Goal: Task Accomplishment & Management: Use online tool/utility

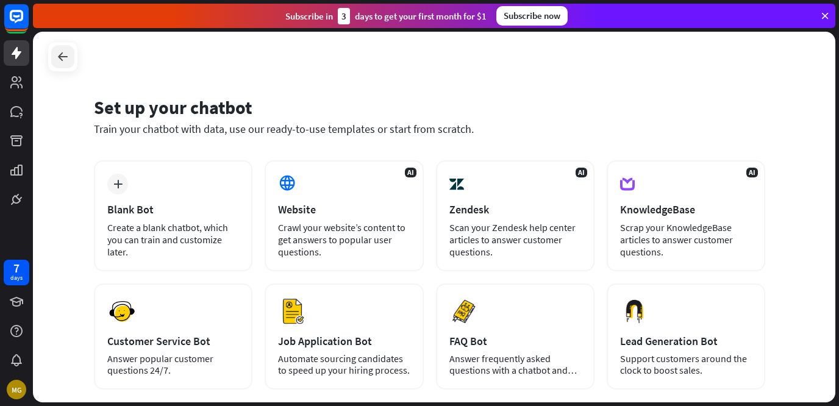
click at [61, 52] on icon at bounding box center [63, 56] width 15 height 15
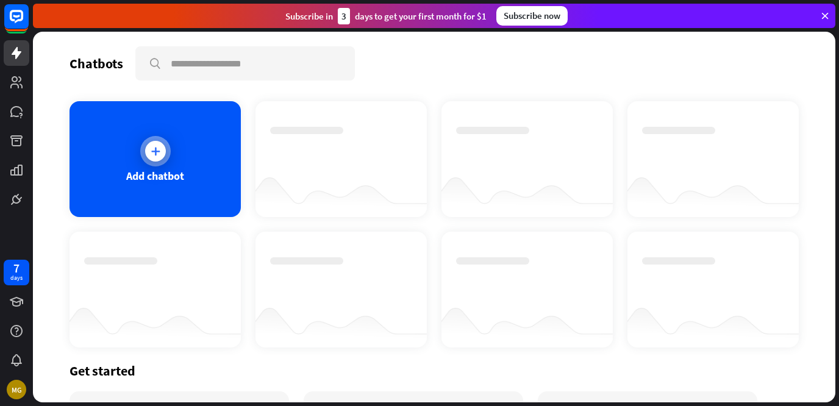
click at [133, 145] on div "Add chatbot" at bounding box center [155, 159] width 171 height 116
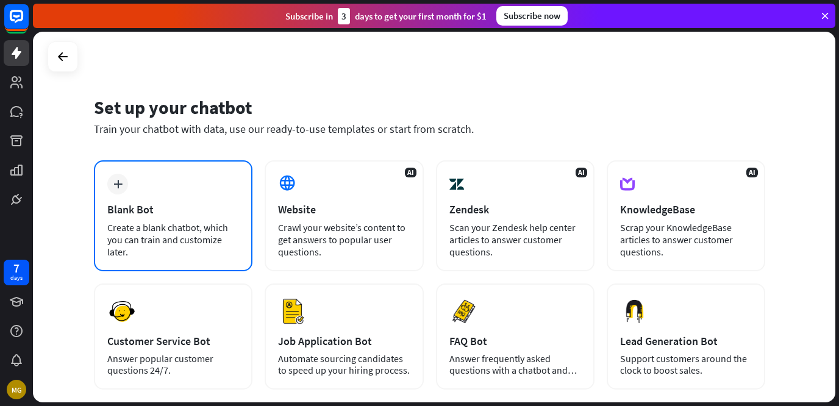
click at [138, 190] on div "plus Blank Bot Create a blank chatbot, which you can train and customize later." at bounding box center [173, 215] width 159 height 111
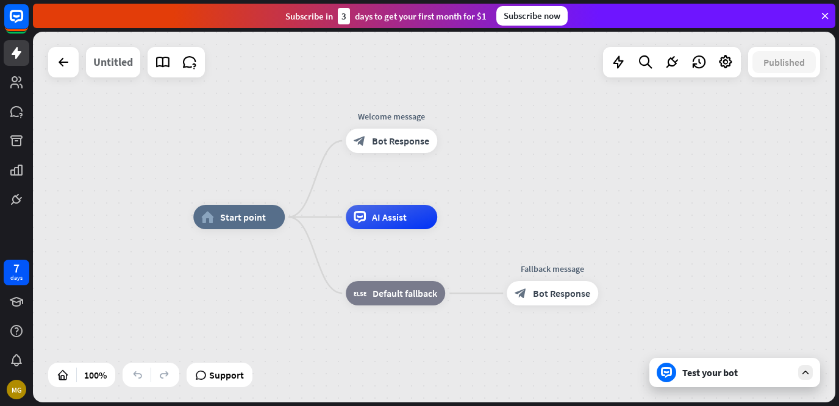
click at [124, 66] on div "Untitled" at bounding box center [113, 62] width 40 height 31
click at [124, 63] on div "Edit story name close ******** Cancel Save" at bounding box center [419, 203] width 839 height 406
click at [122, 63] on div "Untitled" at bounding box center [113, 62] width 40 height 31
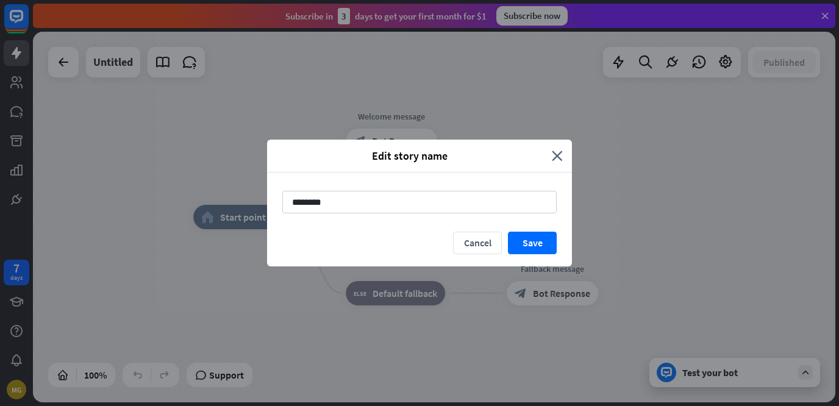
click at [120, 51] on div "Edit story name close ******** Cancel Save" at bounding box center [419, 203] width 839 height 406
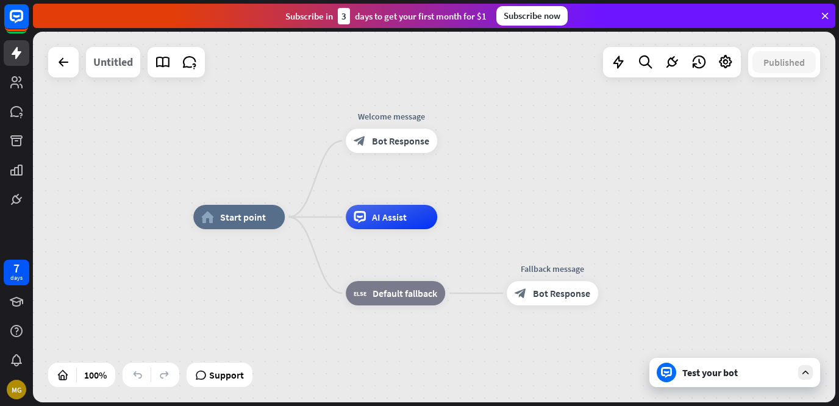
click at [109, 66] on div "Untitled" at bounding box center [113, 62] width 40 height 31
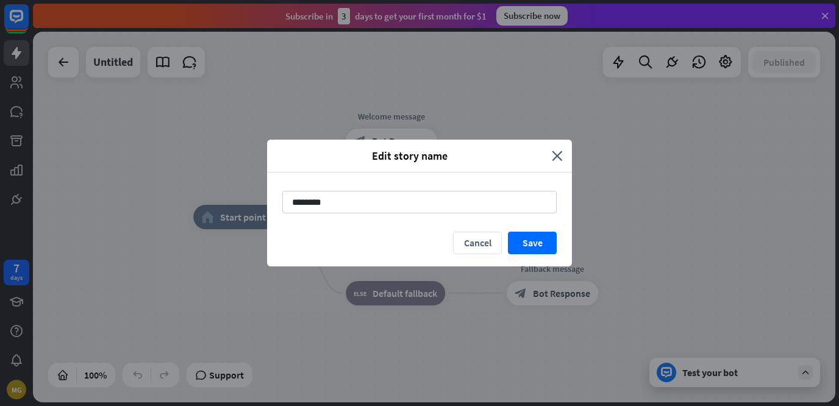
click at [154, 137] on div "Edit story name close ******** Cancel Save" at bounding box center [419, 203] width 839 height 406
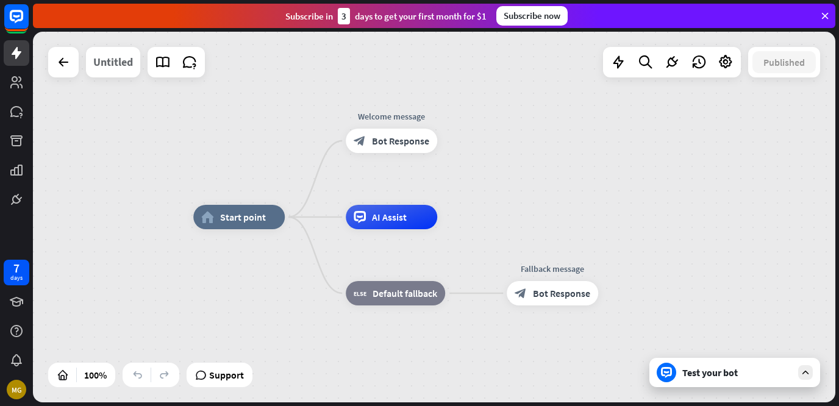
click at [119, 62] on div "Untitled" at bounding box center [113, 62] width 40 height 31
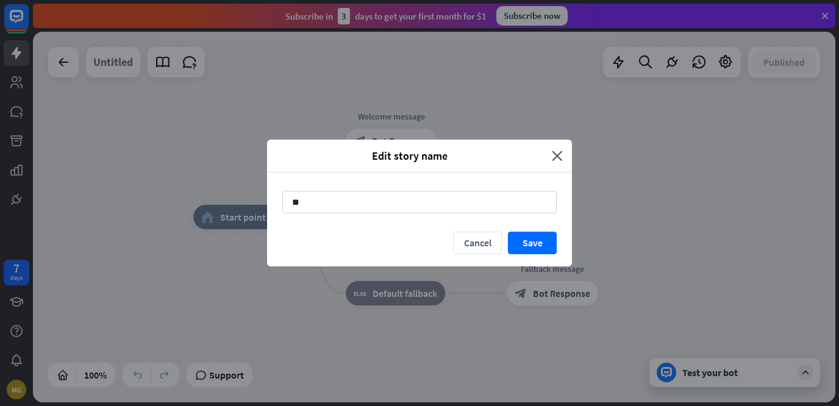
type input "*"
type input "**********"
click at [510, 235] on button "Save" at bounding box center [532, 243] width 49 height 23
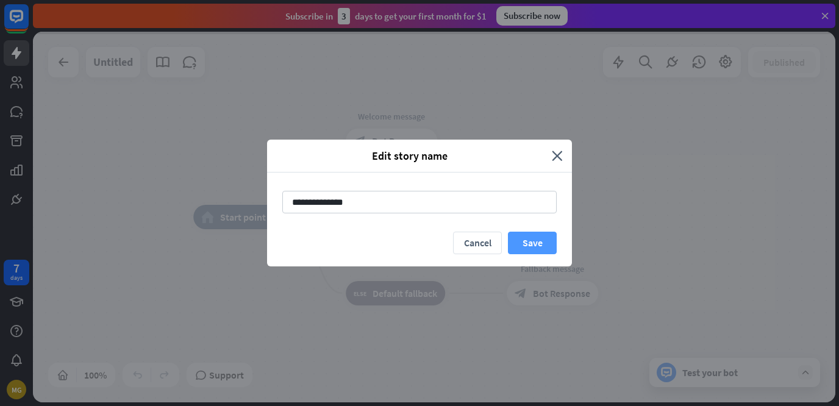
click at [510, 235] on button "Save" at bounding box center [532, 243] width 49 height 23
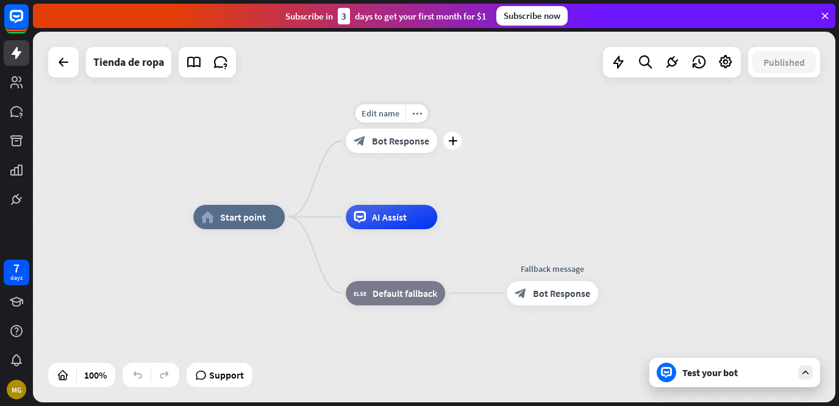
click at [400, 142] on span "Bot Response" at bounding box center [400, 141] width 57 height 12
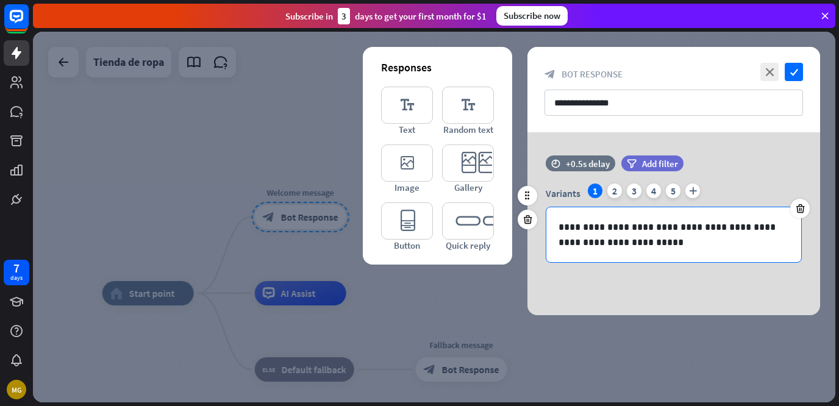
click at [632, 247] on p "**********" at bounding box center [674, 235] width 231 height 31
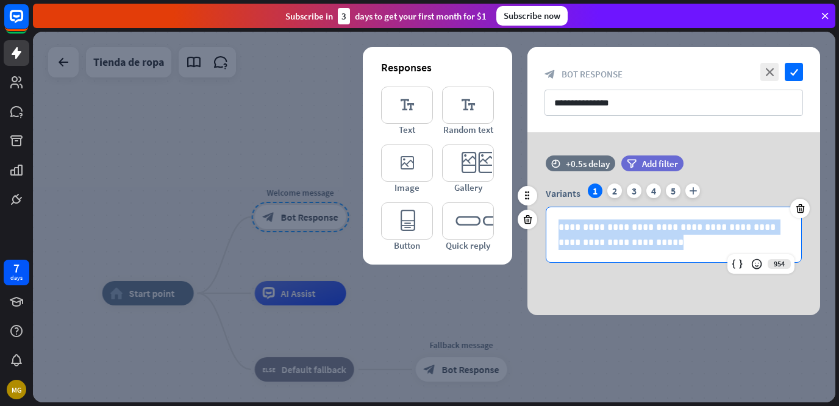
drag, startPoint x: 632, startPoint y: 247, endPoint x: 555, endPoint y: 225, distance: 79.9
click at [555, 225] on div "**********" at bounding box center [674, 234] width 255 height 55
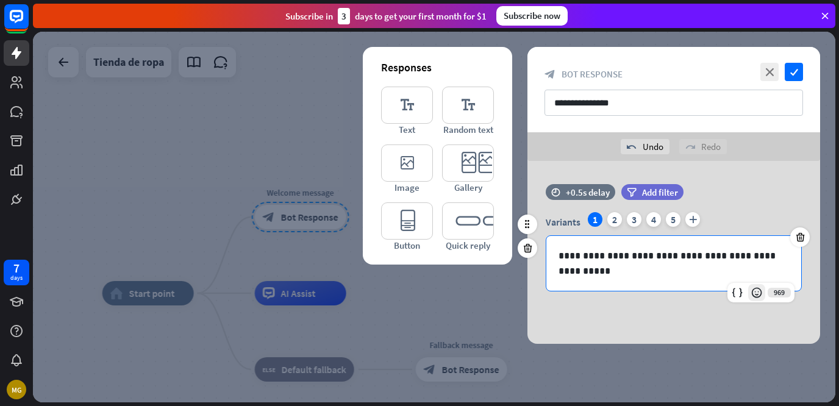
click at [761, 298] on icon at bounding box center [757, 293] width 12 height 12
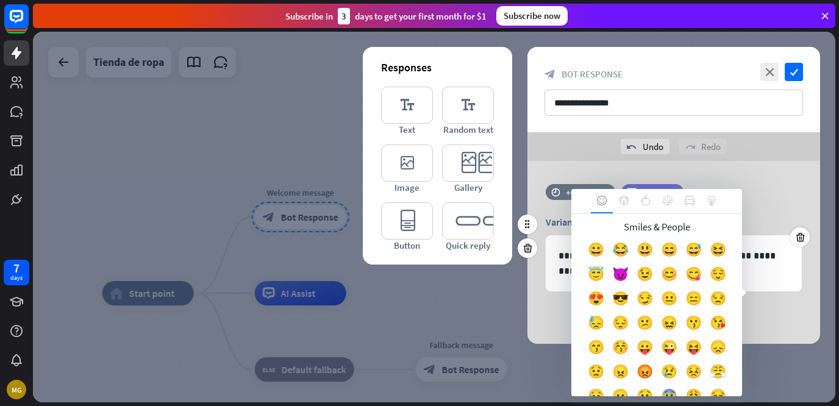
click at [776, 215] on div "Variants 1 2 3 4 5 plus" at bounding box center [674, 222] width 256 height 20
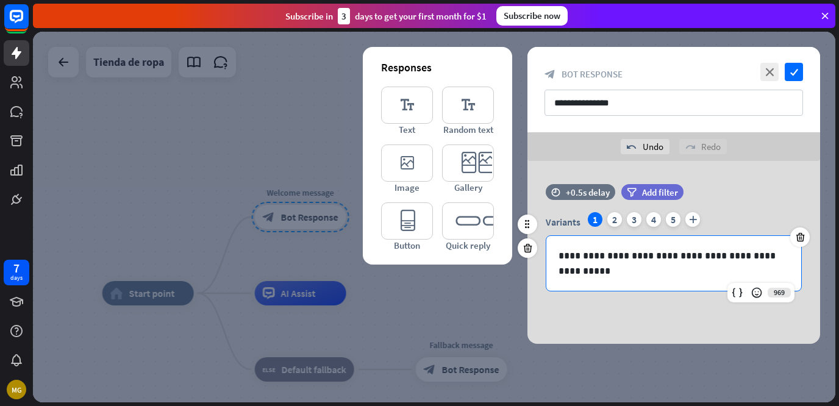
click at [612, 274] on p "**********" at bounding box center [674, 263] width 231 height 31
click at [758, 294] on icon at bounding box center [757, 293] width 12 height 12
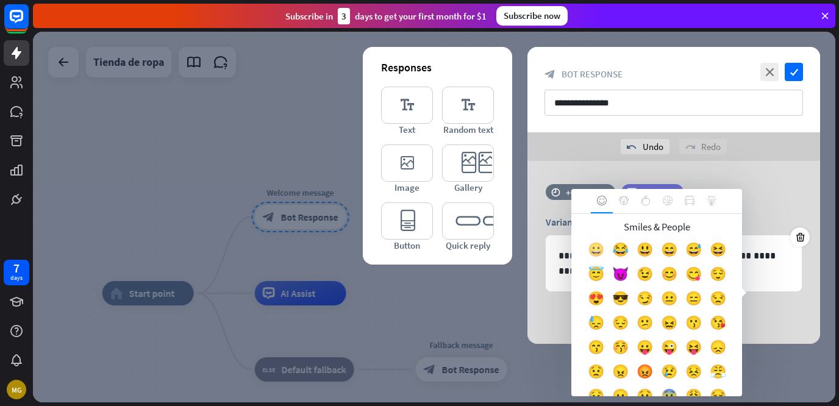
click at [601, 251] on div "😀" at bounding box center [596, 252] width 24 height 24
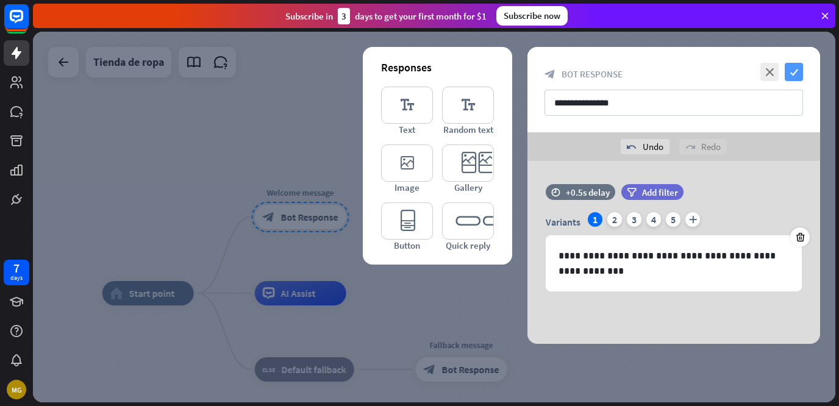
click at [798, 74] on icon "check" at bounding box center [794, 72] width 18 height 18
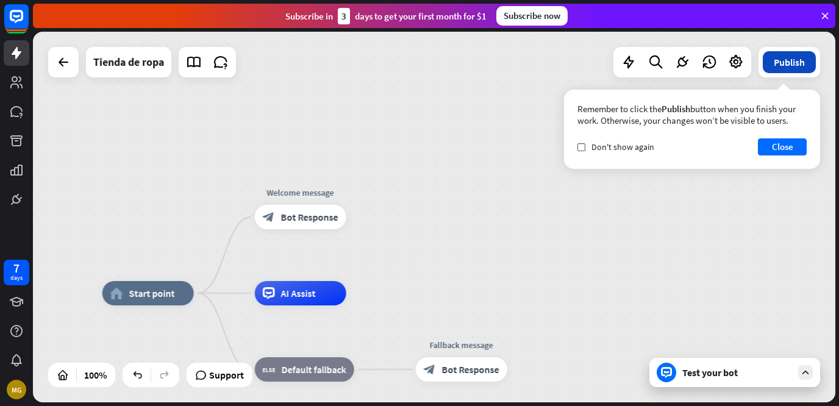
click at [792, 67] on button "Publish" at bounding box center [789, 62] width 53 height 22
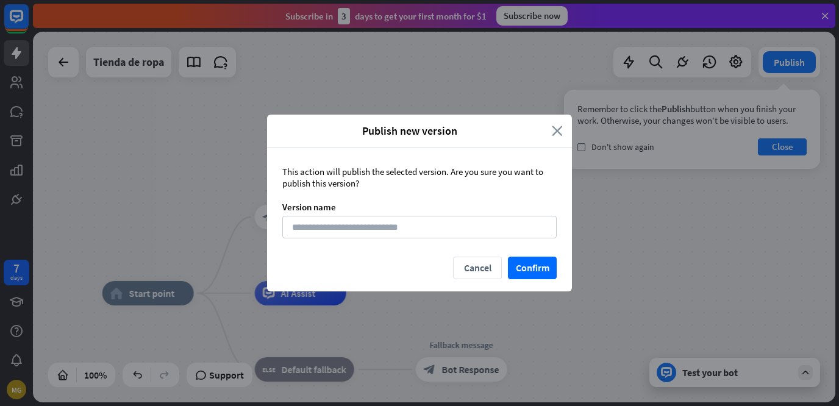
click at [558, 128] on icon "close" at bounding box center [557, 131] width 11 height 14
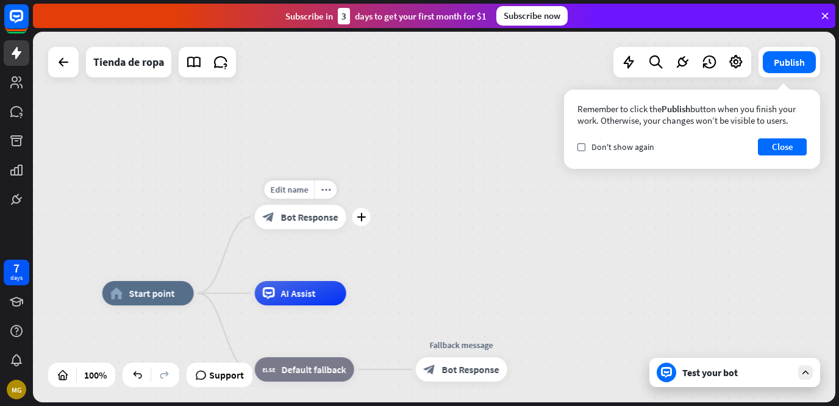
click at [295, 223] on span "Bot Response" at bounding box center [309, 217] width 57 height 12
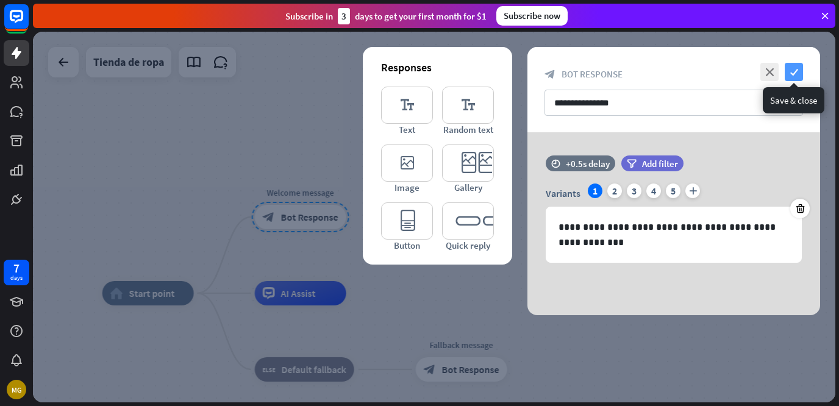
click at [792, 69] on icon "check" at bounding box center [794, 72] width 18 height 18
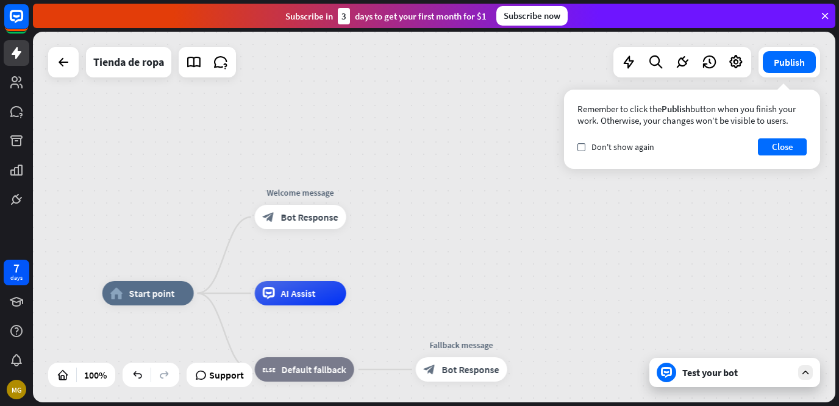
click at [807, 373] on icon at bounding box center [805, 372] width 11 height 11
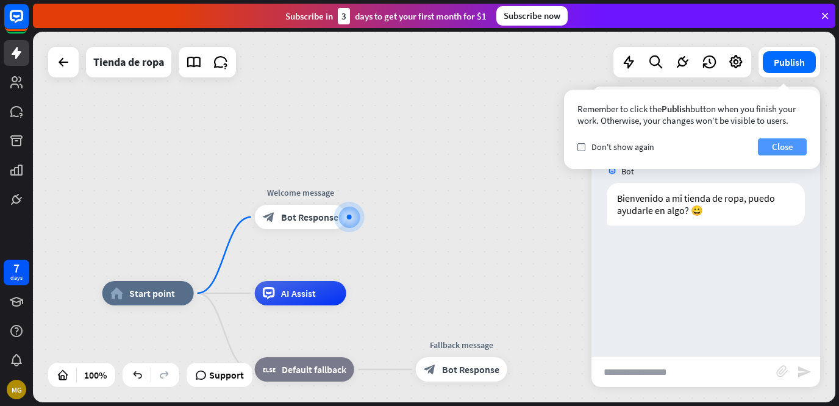
click at [775, 151] on button "Close" at bounding box center [782, 146] width 49 height 17
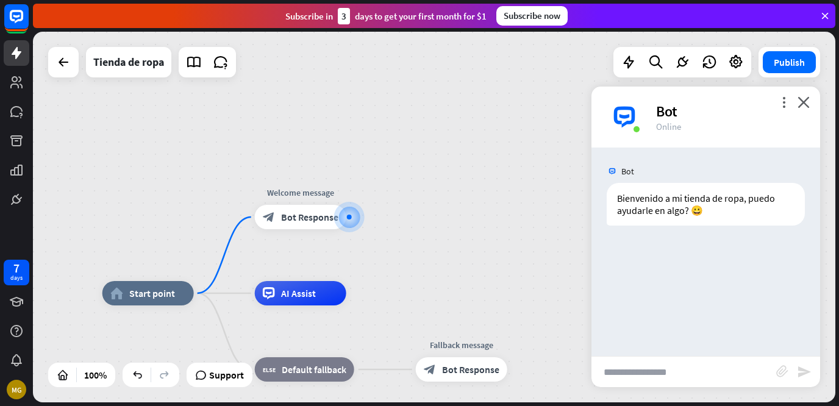
click at [811, 103] on div "more_vert close Bot Online" at bounding box center [706, 117] width 229 height 61
click at [803, 102] on icon "close" at bounding box center [804, 102] width 12 height 12
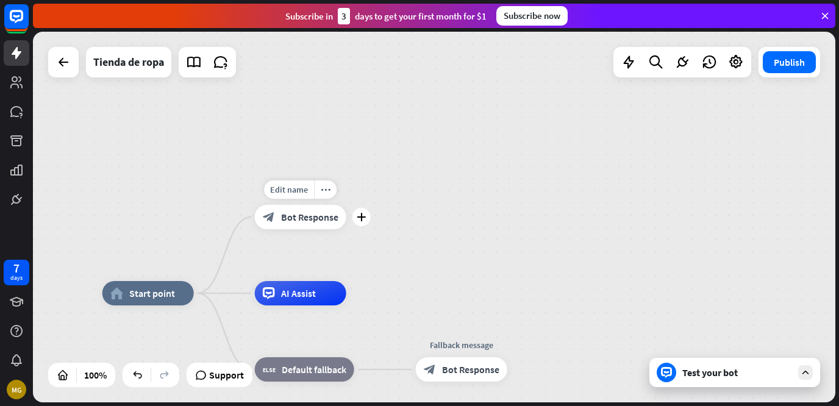
click at [301, 229] on div "Edit name more_horiz plus block_bot_response Bot Response" at bounding box center [301, 217] width 92 height 24
click at [301, 222] on span "Bot Response" at bounding box center [309, 217] width 57 height 12
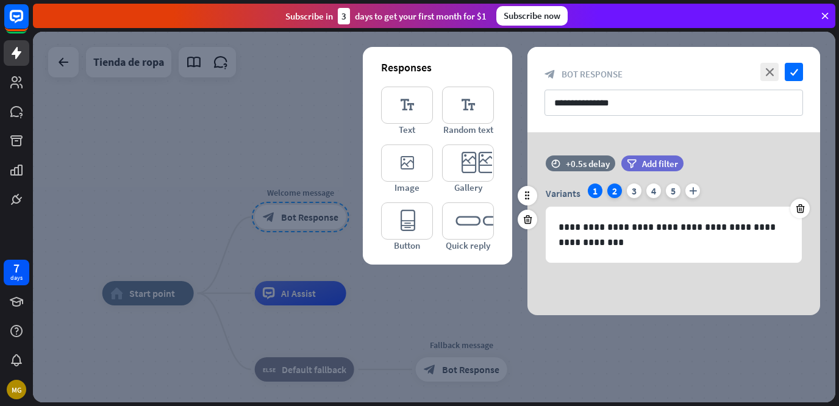
click at [608, 193] on div "2" at bounding box center [615, 191] width 15 height 15
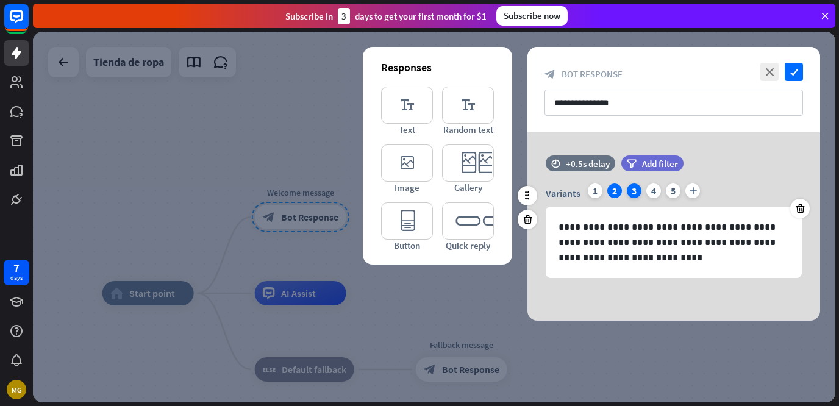
click at [630, 192] on div "3" at bounding box center [634, 191] width 15 height 15
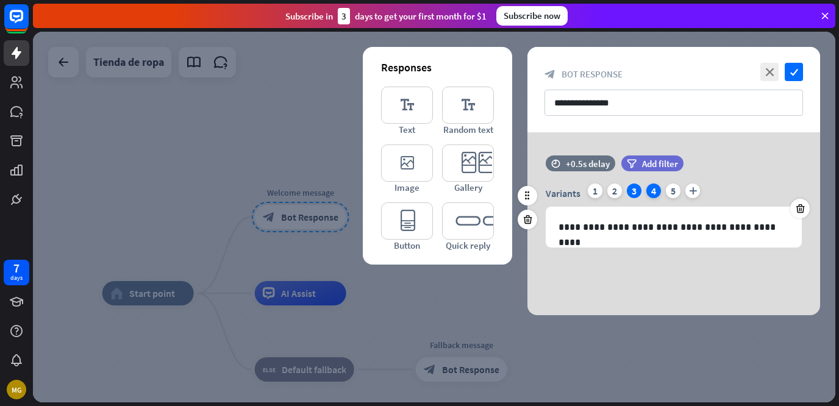
click at [651, 195] on div "4" at bounding box center [654, 191] width 15 height 15
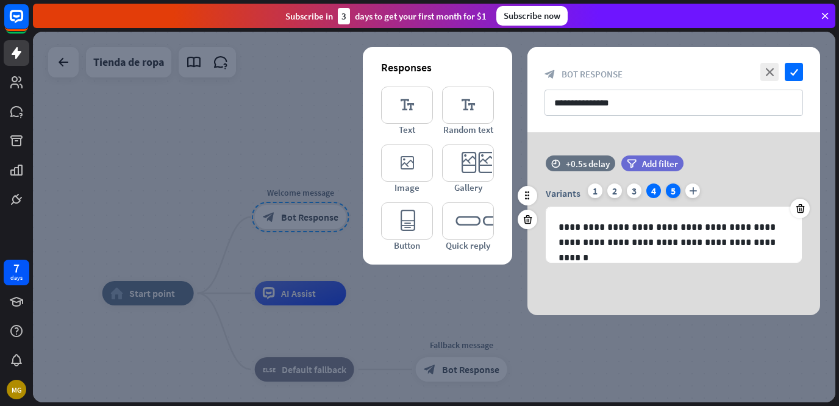
click at [672, 190] on div "5" at bounding box center [673, 191] width 15 height 15
click at [613, 189] on div "2" at bounding box center [615, 191] width 15 height 15
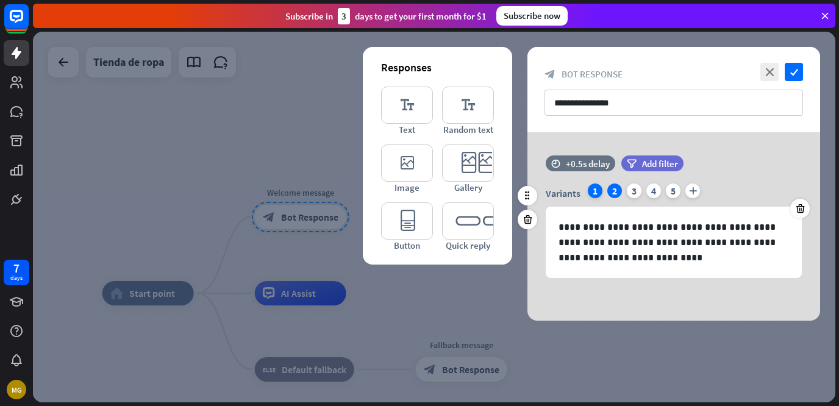
click at [591, 190] on div "1" at bounding box center [595, 191] width 15 height 15
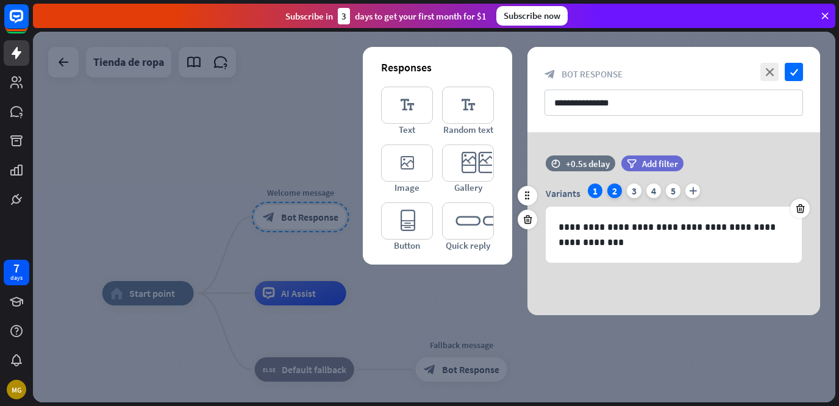
click at [617, 195] on div "2" at bounding box center [615, 191] width 15 height 15
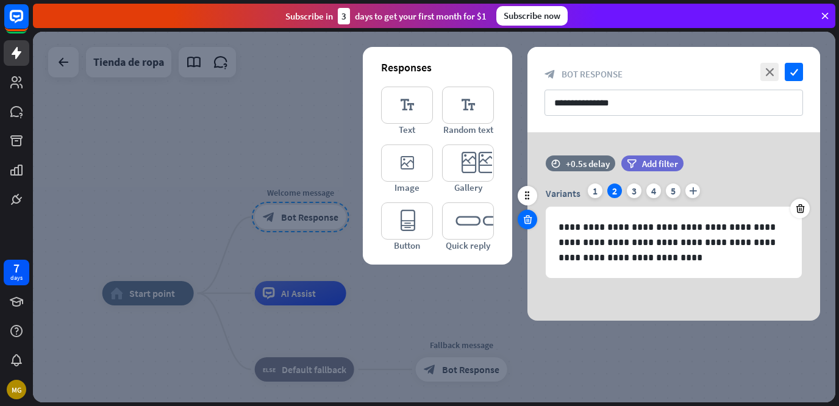
click at [529, 219] on icon at bounding box center [528, 219] width 12 height 11
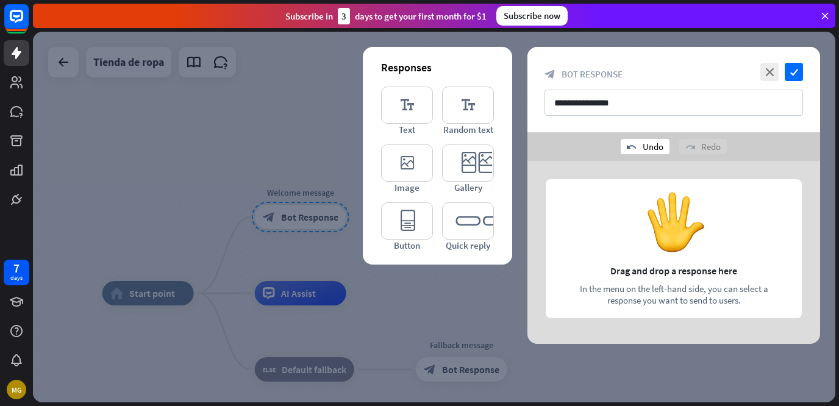
click at [644, 145] on div "undo Undo" at bounding box center [645, 146] width 49 height 15
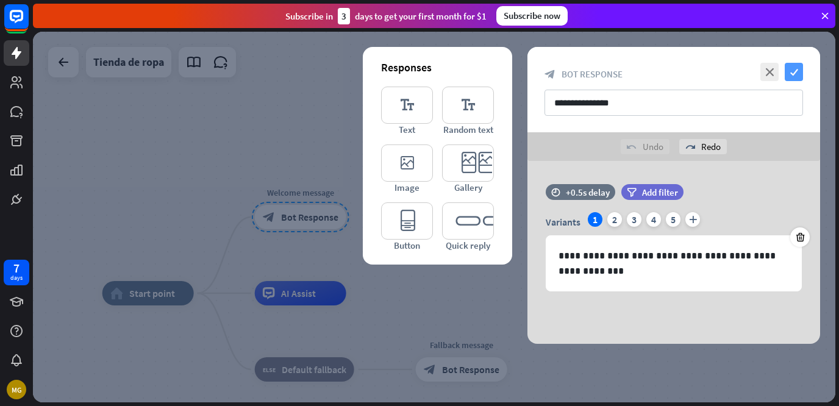
click at [798, 77] on icon "check" at bounding box center [794, 72] width 18 height 18
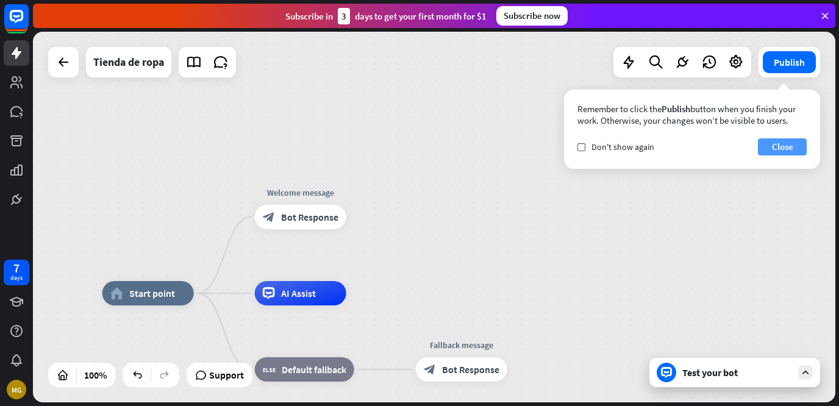
click at [795, 145] on button "Close" at bounding box center [782, 146] width 49 height 17
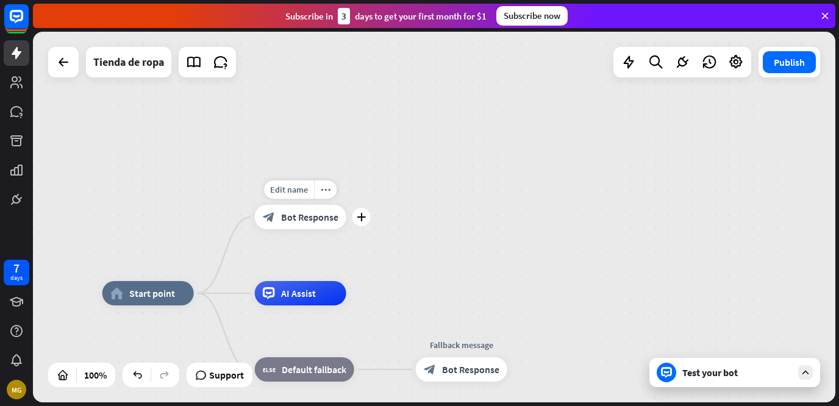
click at [323, 219] on span "Bot Response" at bounding box center [309, 217] width 57 height 12
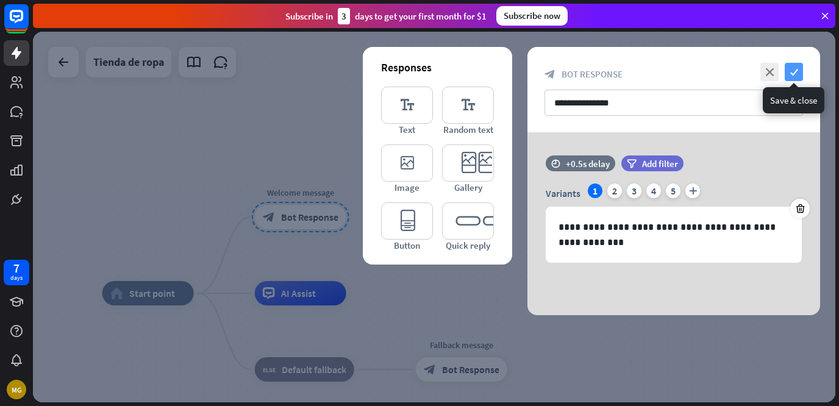
click at [788, 71] on icon "check" at bounding box center [794, 72] width 18 height 18
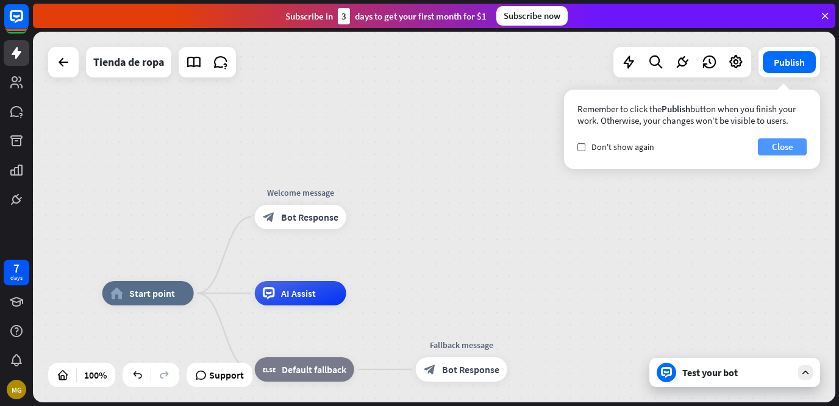
click at [783, 149] on button "Close" at bounding box center [782, 146] width 49 height 17
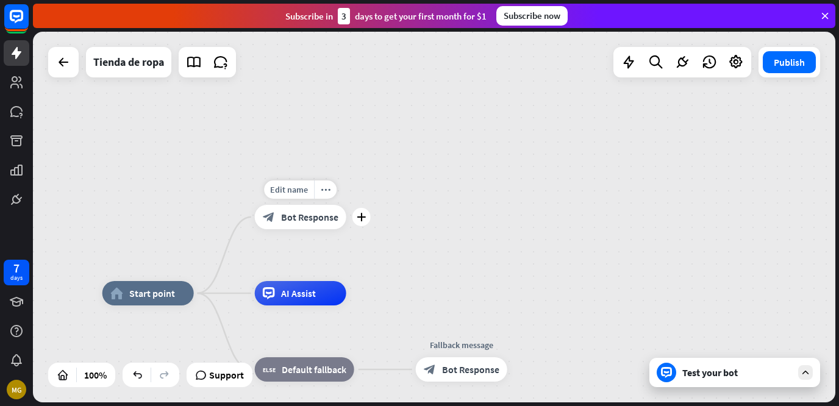
click at [327, 218] on span "Bot Response" at bounding box center [309, 217] width 57 height 12
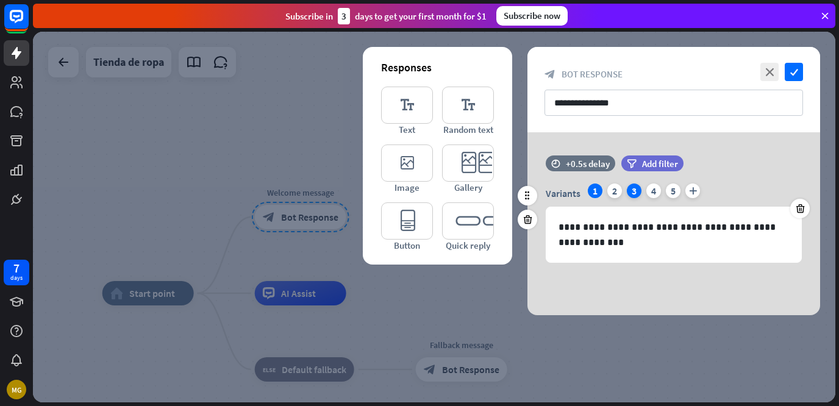
click at [639, 194] on div "3" at bounding box center [634, 191] width 15 height 15
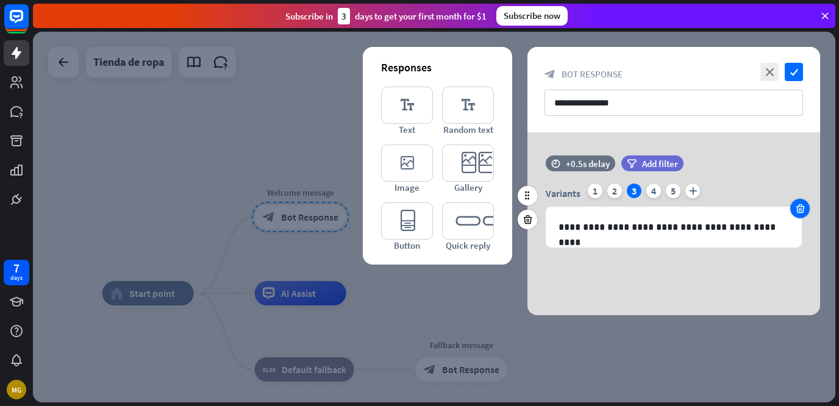
click at [802, 213] on icon at bounding box center [801, 208] width 12 height 11
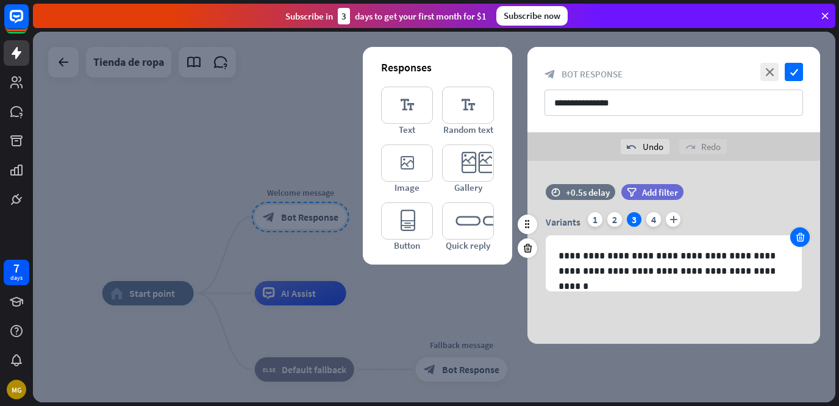
click at [795, 231] on div at bounding box center [801, 238] width 20 height 20
click at [795, 232] on icon at bounding box center [801, 237] width 12 height 11
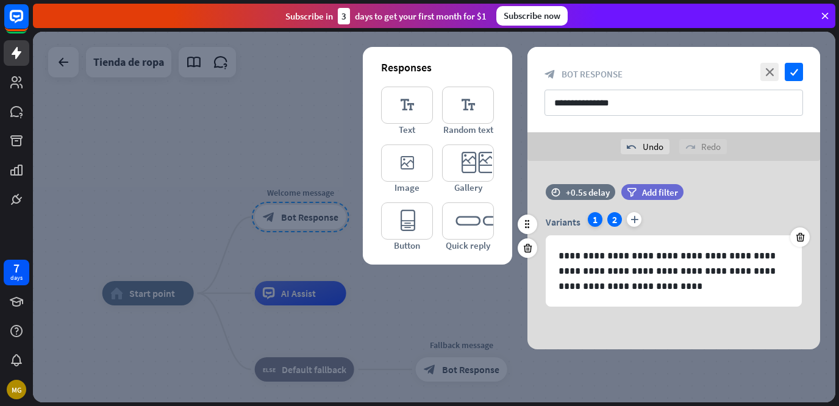
click at [598, 222] on div "1" at bounding box center [595, 219] width 15 height 15
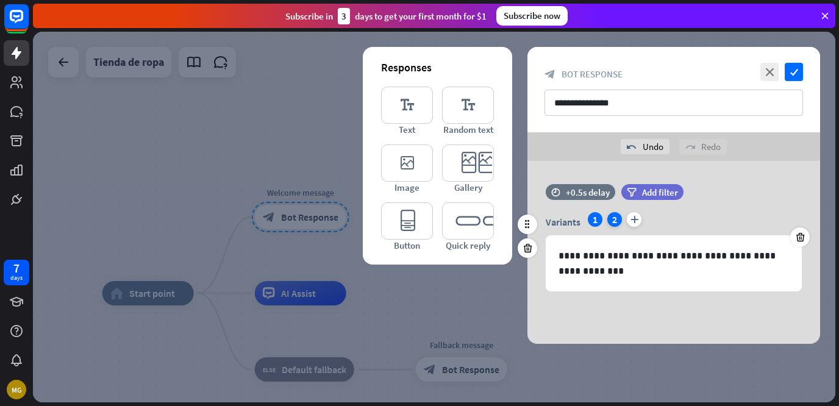
click at [618, 223] on div "2" at bounding box center [615, 219] width 15 height 15
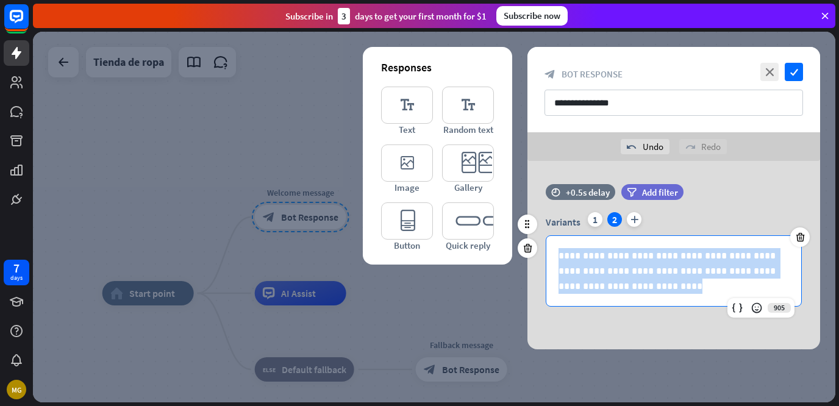
drag, startPoint x: 559, startPoint y: 256, endPoint x: 623, endPoint y: 301, distance: 78.7
click at [623, 301] on div "**********" at bounding box center [674, 271] width 255 height 70
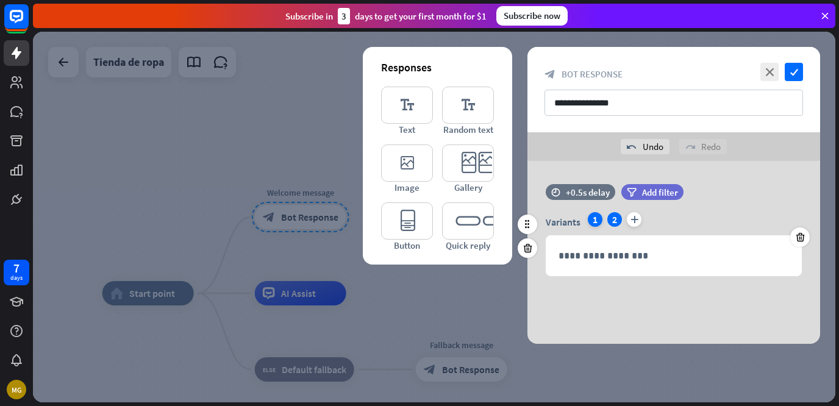
click at [594, 222] on div "1" at bounding box center [595, 219] width 15 height 15
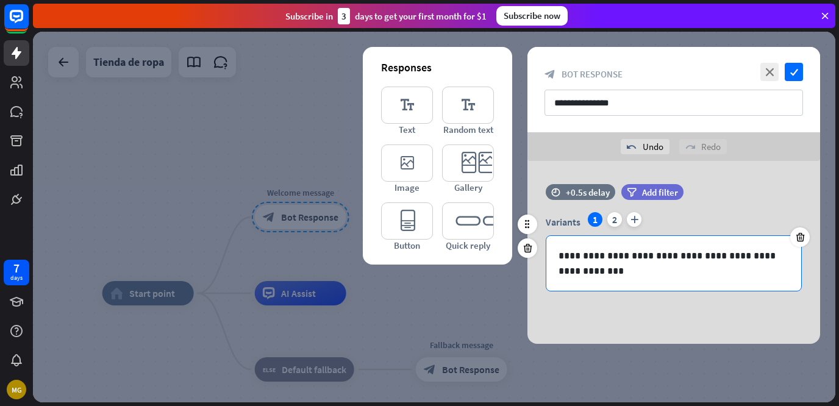
click at [683, 254] on p "**********" at bounding box center [674, 263] width 231 height 31
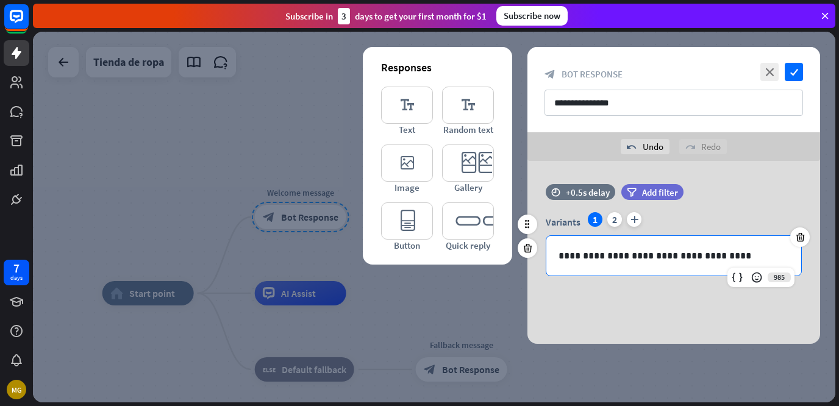
click at [612, 257] on p "**********" at bounding box center [674, 255] width 231 height 15
click at [608, 254] on p "**********" at bounding box center [674, 255] width 231 height 15
click at [611, 257] on p "**********" at bounding box center [674, 255] width 231 height 15
click at [728, 256] on p "**********" at bounding box center [674, 255] width 231 height 15
click at [767, 187] on div "time +0.5s delay filter Add filter" at bounding box center [674, 198] width 293 height 28
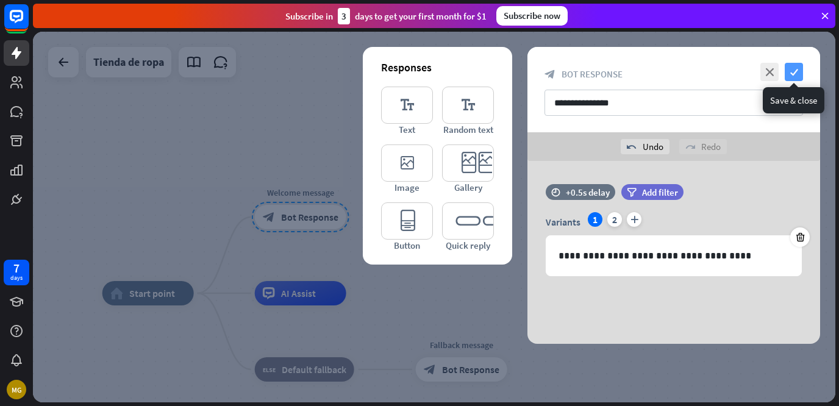
click at [792, 77] on icon "check" at bounding box center [794, 72] width 18 height 18
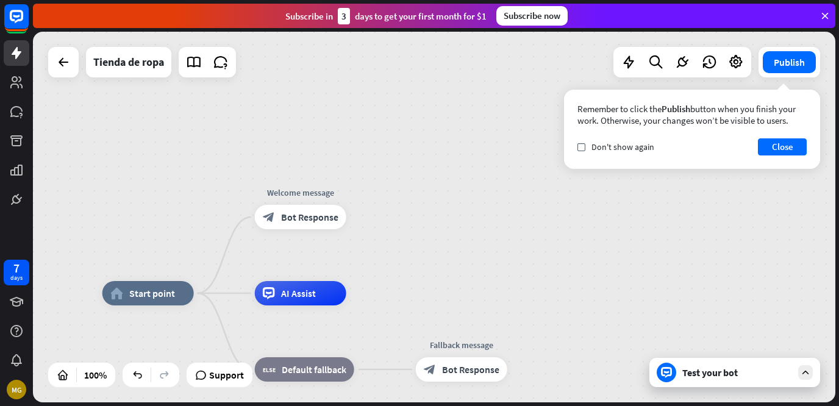
click at [806, 374] on icon at bounding box center [805, 372] width 11 height 11
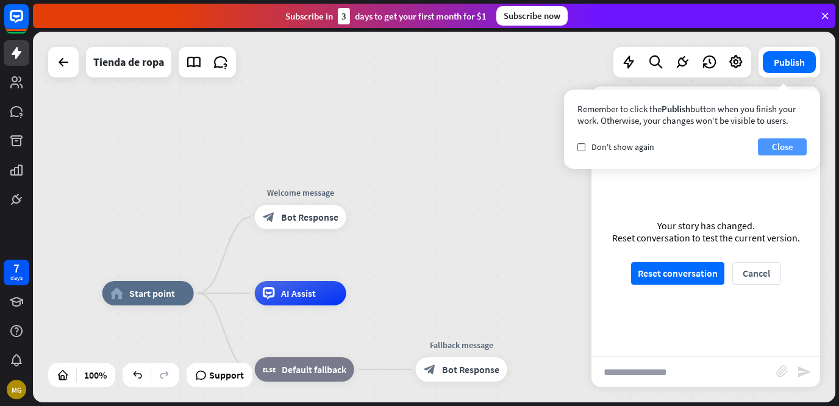
click at [789, 149] on button "Close" at bounding box center [782, 146] width 49 height 17
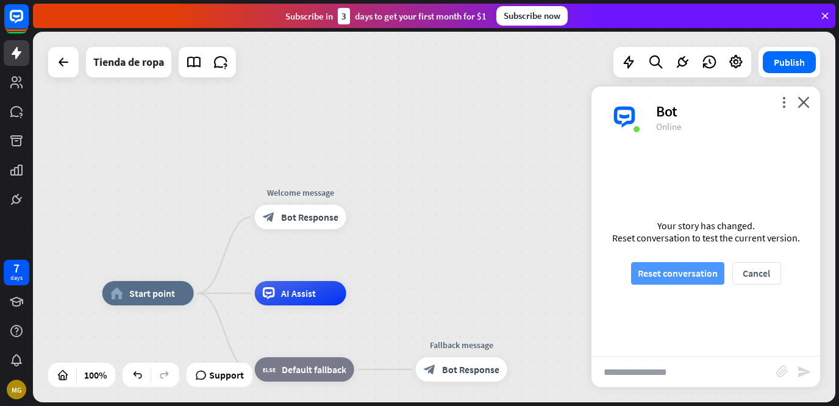
click at [684, 268] on button "Reset conversation" at bounding box center [677, 273] width 93 height 23
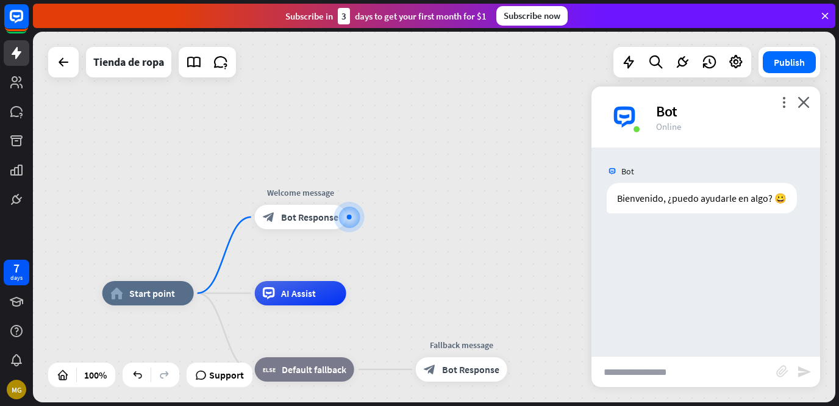
click at [451, 243] on div "home_2 Start point Welcome message block_bot_response Bot Response AI Assist bl…" at bounding box center [434, 217] width 803 height 371
click at [803, 101] on icon "close" at bounding box center [804, 102] width 12 height 12
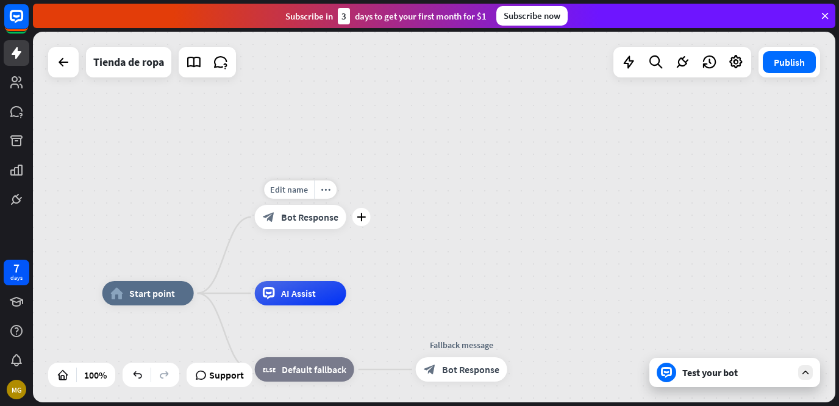
click at [311, 209] on div "block_bot_response Bot Response" at bounding box center [301, 217] width 92 height 24
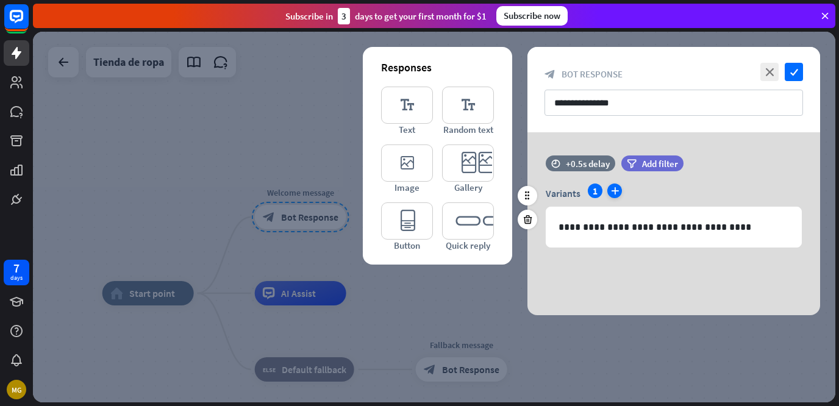
click at [618, 192] on icon "plus" at bounding box center [615, 191] width 15 height 15
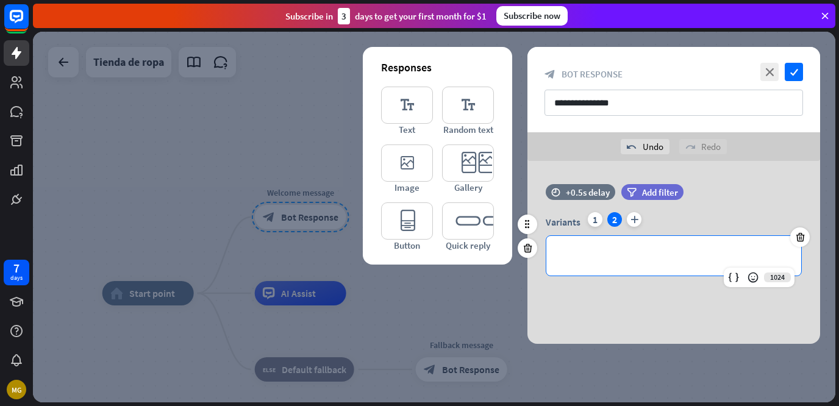
click at [628, 264] on div "**********" at bounding box center [674, 256] width 255 height 40
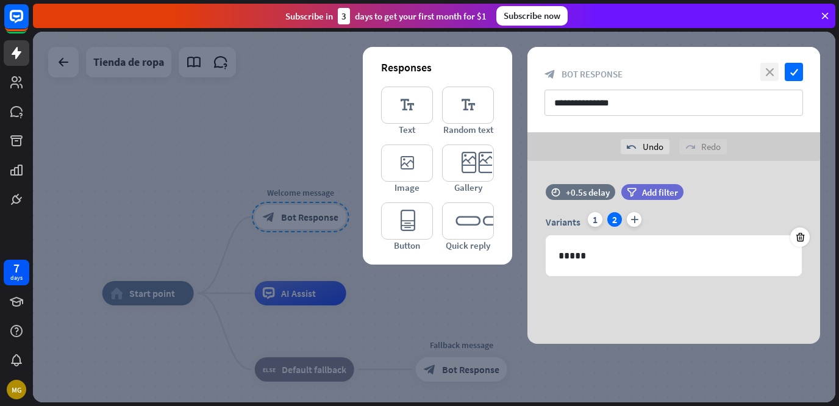
click at [774, 78] on icon "close" at bounding box center [770, 72] width 18 height 18
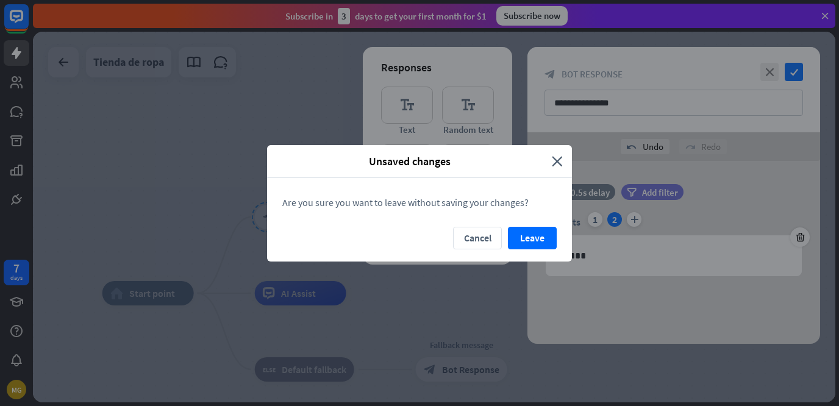
click at [604, 137] on div "Unsaved changes close Are you sure you want to leave without saving your change…" at bounding box center [419, 203] width 839 height 406
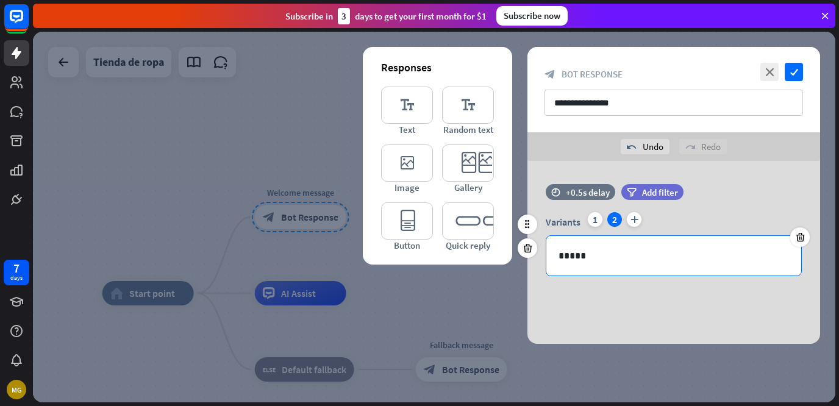
click at [797, 237] on icon at bounding box center [801, 237] width 12 height 11
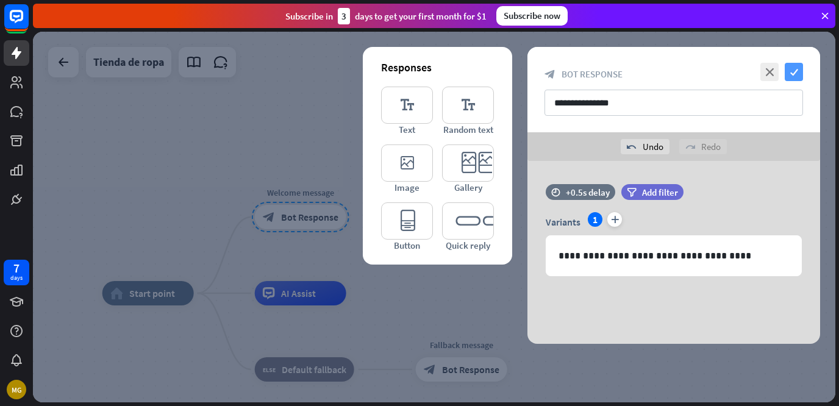
click at [790, 70] on icon "check" at bounding box center [794, 72] width 18 height 18
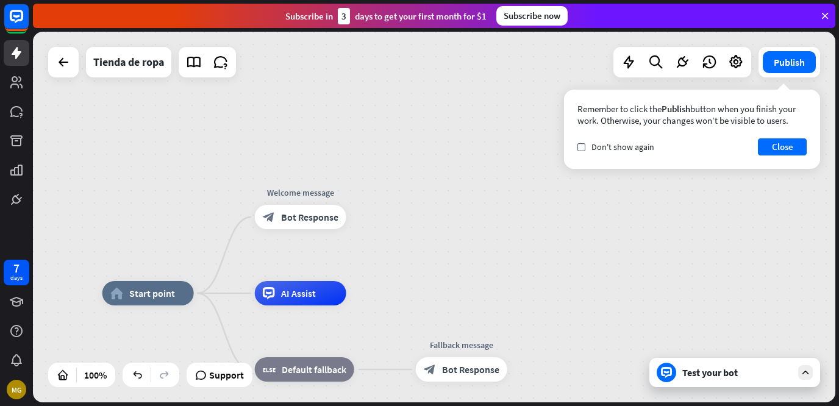
click at [808, 378] on div at bounding box center [806, 372] width 15 height 15
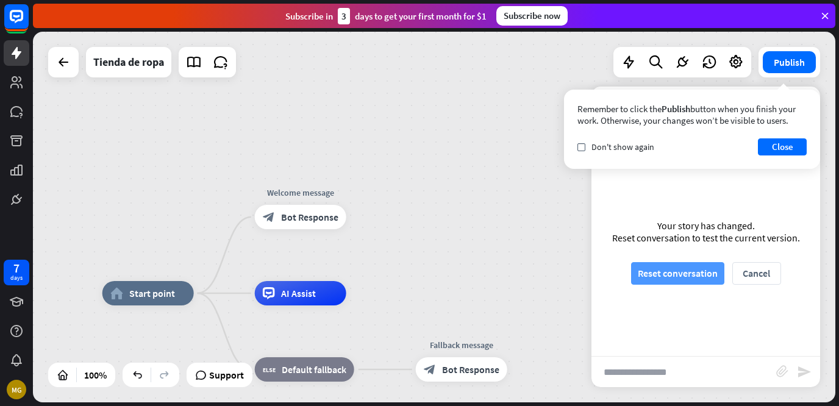
click at [677, 270] on button "Reset conversation" at bounding box center [677, 273] width 93 height 23
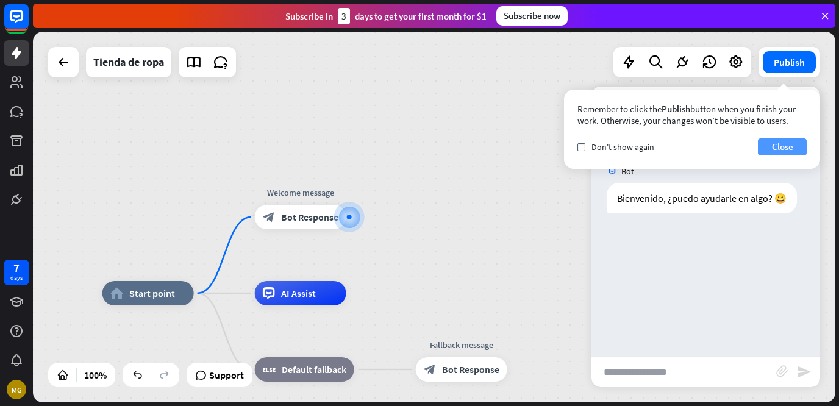
click at [792, 153] on button "Close" at bounding box center [782, 146] width 49 height 17
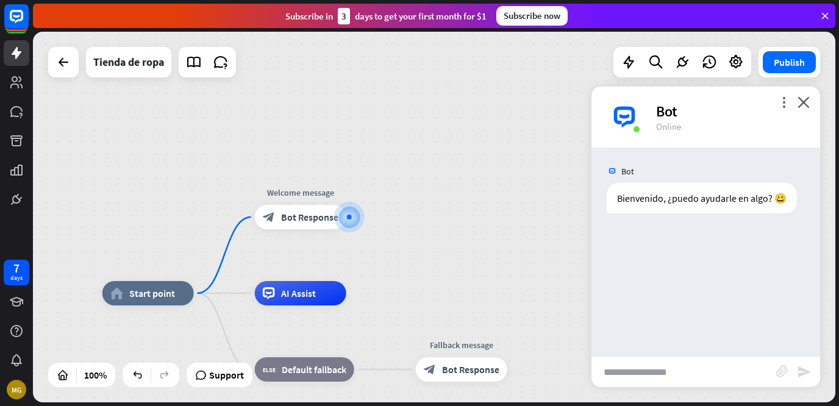
click at [661, 382] on input "text" at bounding box center [684, 372] width 185 height 31
type input "**********"
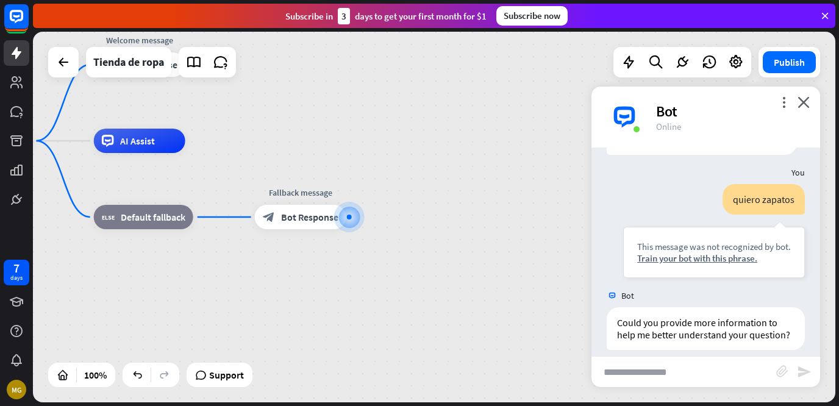
scroll to position [83, 0]
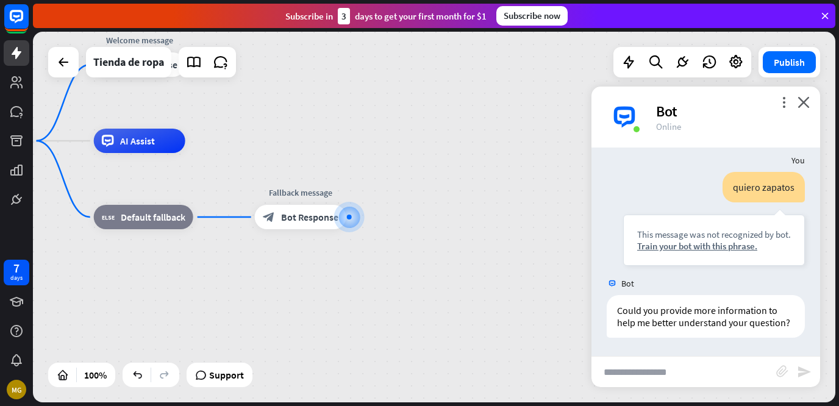
click at [551, 229] on div "home_2 Start point Welcome message block_bot_response Bot Response AI Assist bl…" at bounding box center [342, 326] width 803 height 371
click at [332, 218] on span "Bot Response" at bounding box center [309, 217] width 57 height 12
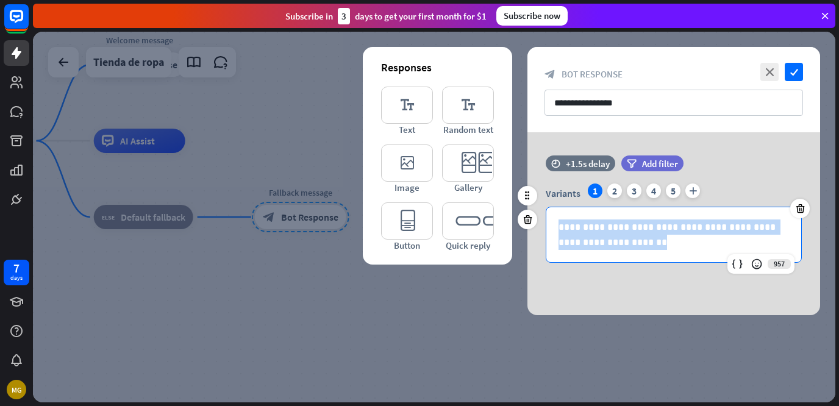
drag, startPoint x: 634, startPoint y: 239, endPoint x: 555, endPoint y: 215, distance: 82.8
click at [555, 215] on div "**********" at bounding box center [674, 234] width 255 height 55
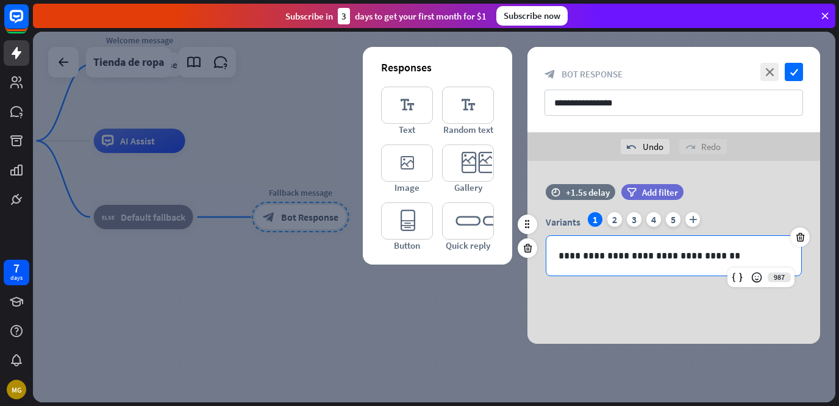
click at [560, 254] on p "**********" at bounding box center [674, 255] width 231 height 15
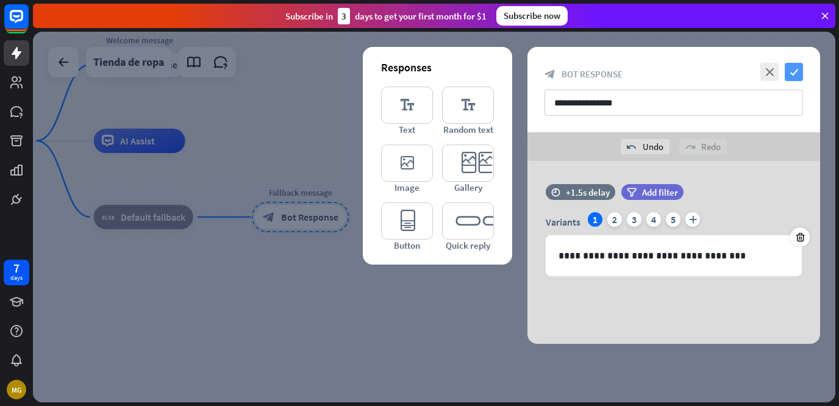
click at [795, 71] on icon "check" at bounding box center [794, 72] width 18 height 18
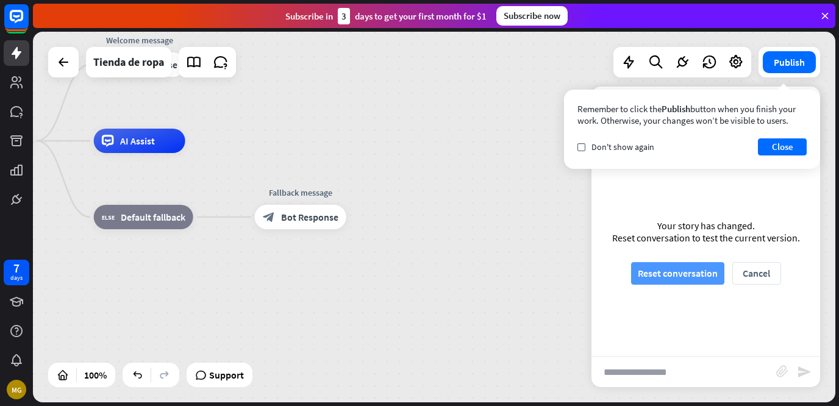
click at [684, 274] on button "Reset conversation" at bounding box center [677, 273] width 93 height 23
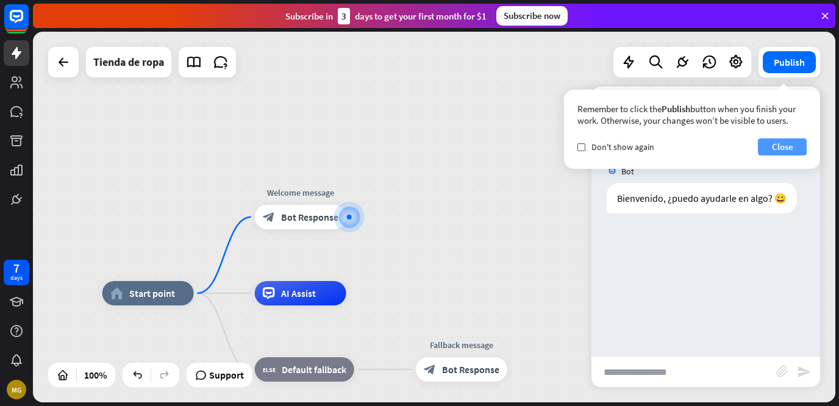
drag, startPoint x: 783, startPoint y: 137, endPoint x: 786, endPoint y: 152, distance: 15.0
click at [786, 152] on div "Remember to click the Publish button when you finish your work. Otherwise, your…" at bounding box center [692, 129] width 256 height 79
click at [786, 152] on button "Close" at bounding box center [782, 146] width 49 height 17
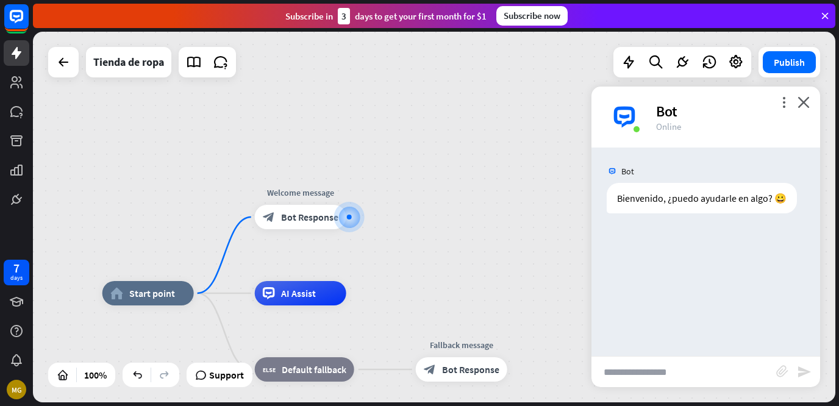
click at [643, 374] on input "text" at bounding box center [684, 372] width 185 height 31
type input "**********"
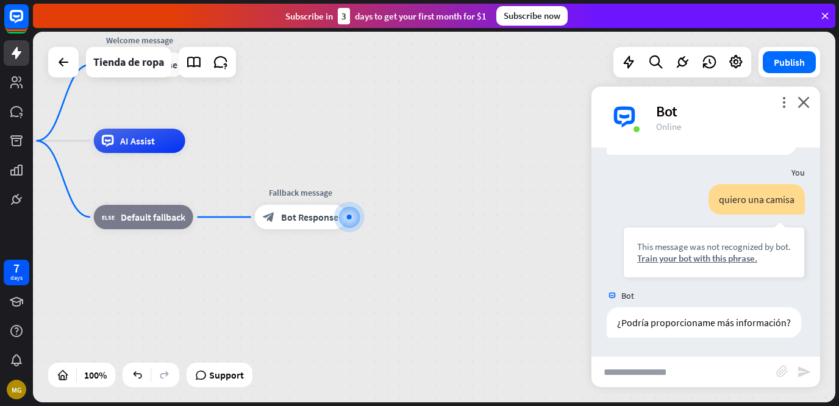
scroll to position [71, 0]
click at [807, 101] on icon "close" at bounding box center [804, 102] width 12 height 12
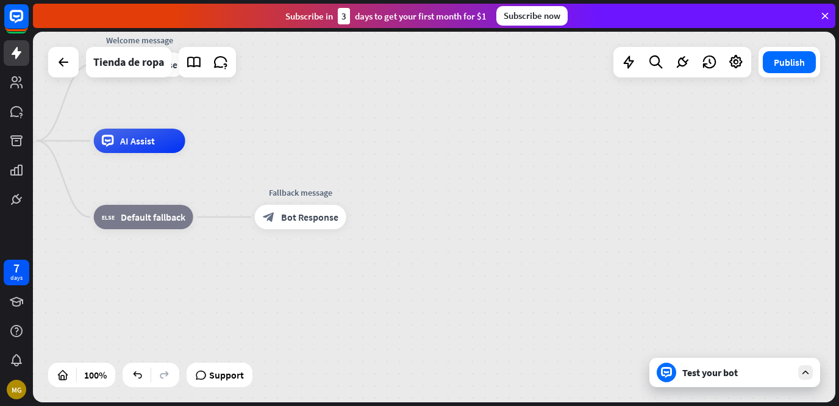
click at [809, 368] on div at bounding box center [806, 372] width 15 height 15
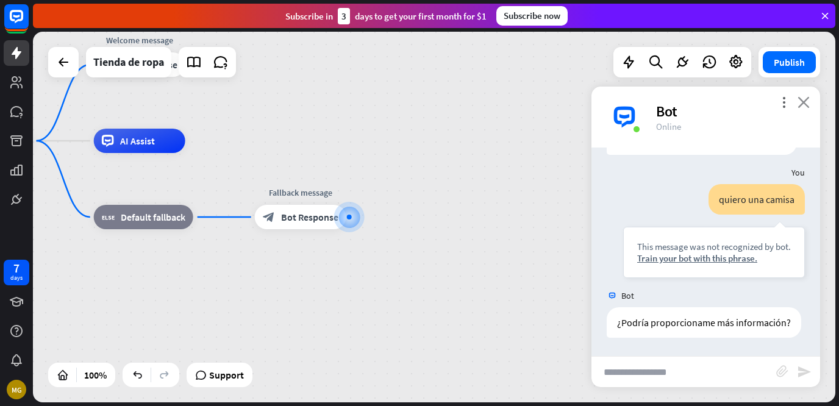
click at [803, 101] on icon "close" at bounding box center [804, 102] width 12 height 12
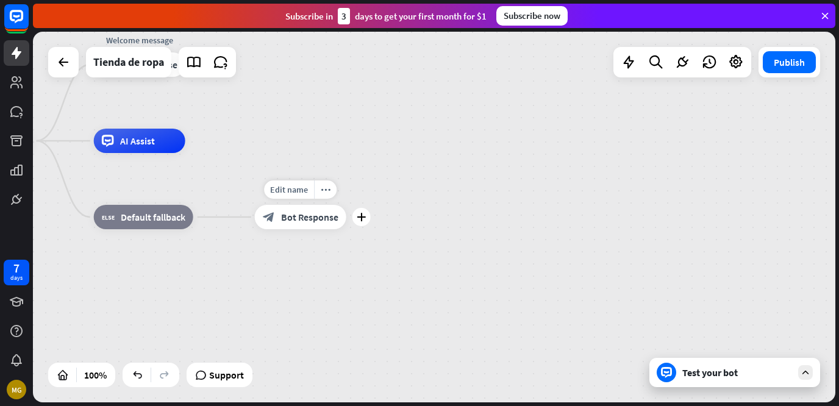
click at [318, 211] on div "block_bot_response Bot Response" at bounding box center [301, 217] width 92 height 24
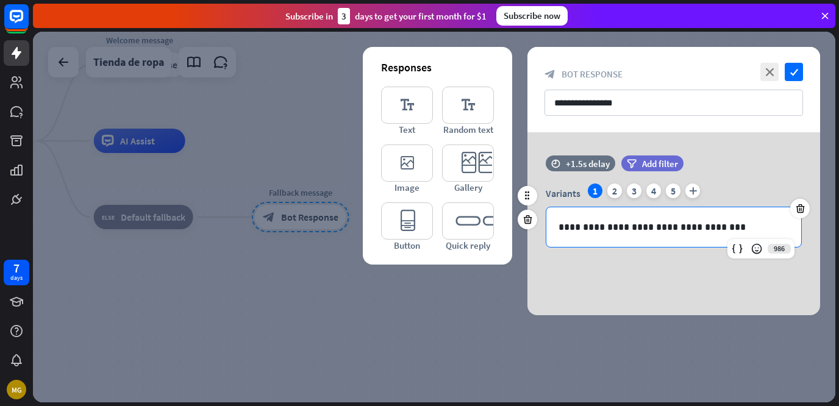
click at [739, 229] on p "**********" at bounding box center [674, 227] width 231 height 15
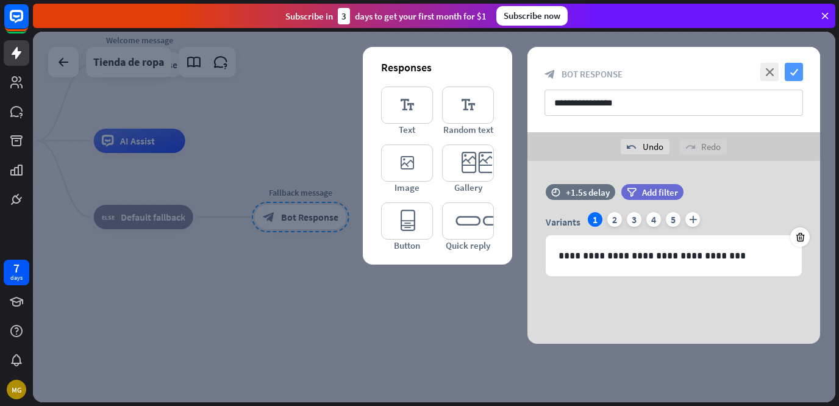
click at [797, 74] on icon "check" at bounding box center [794, 72] width 18 height 18
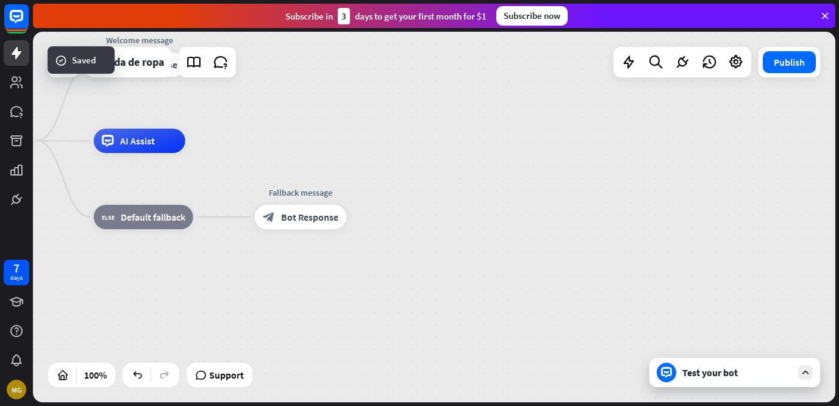
click at [806, 371] on icon at bounding box center [805, 372] width 11 height 11
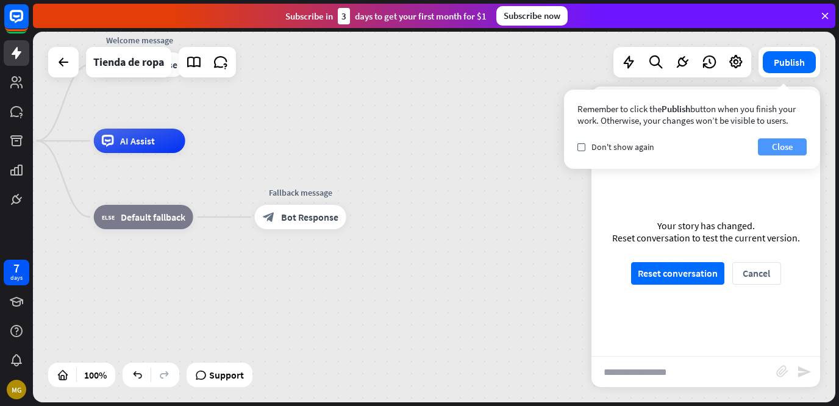
click at [785, 153] on button "Close" at bounding box center [782, 146] width 49 height 17
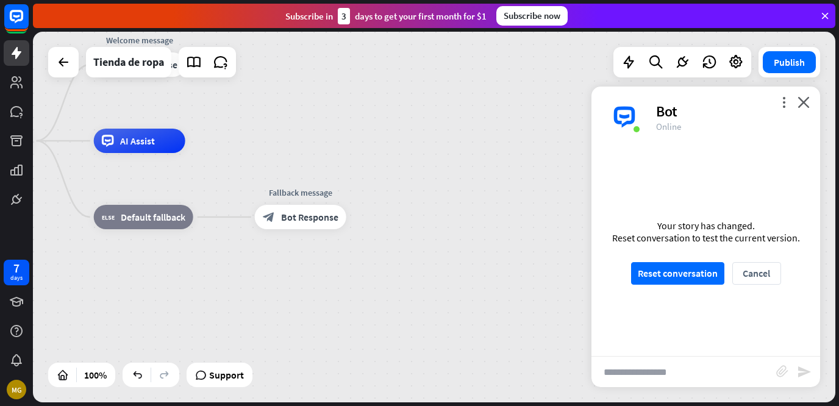
click at [551, 184] on div "home_2 Start point Welcome message block_bot_response Bot Response AI Assist bl…" at bounding box center [342, 326] width 803 height 371
click at [687, 281] on button "Reset conversation" at bounding box center [677, 273] width 93 height 23
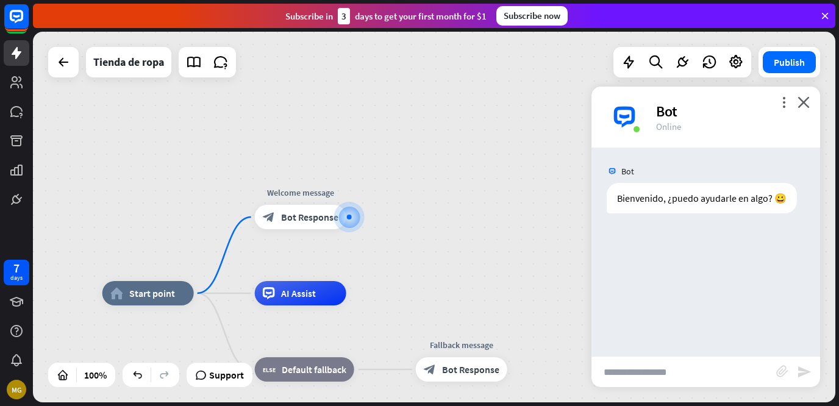
click at [643, 376] on input "text" at bounding box center [684, 372] width 185 height 31
type input "***"
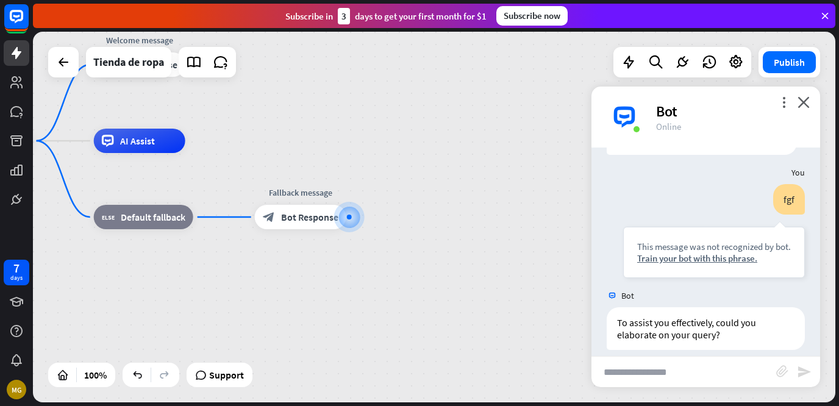
scroll to position [71, 0]
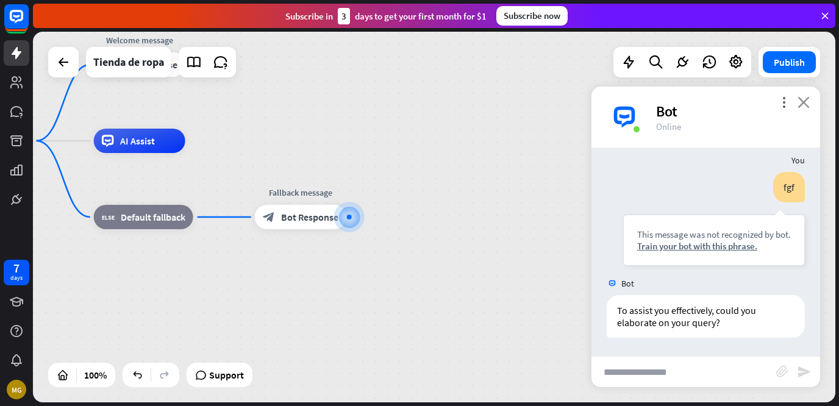
click at [808, 102] on icon "close" at bounding box center [804, 102] width 12 height 12
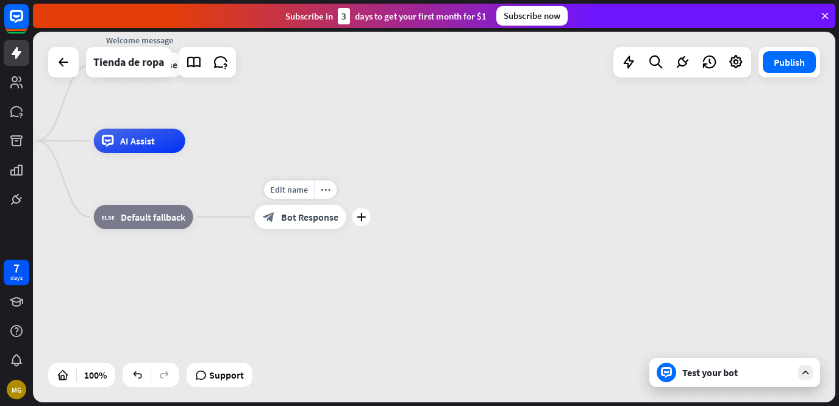
click at [325, 217] on span "Bot Response" at bounding box center [309, 217] width 57 height 12
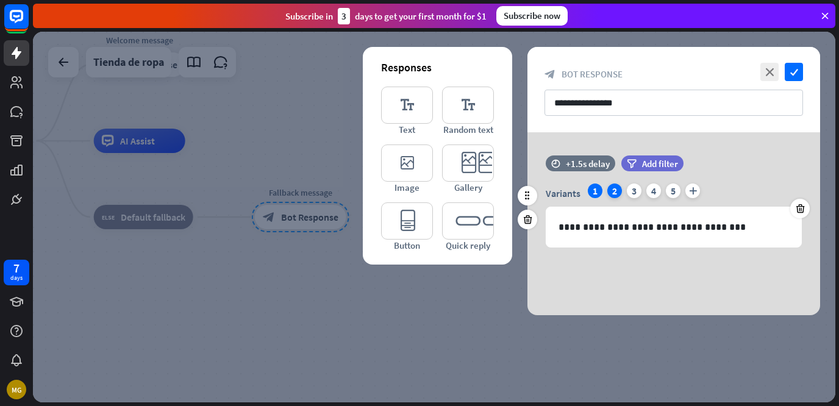
click at [612, 190] on div "2" at bounding box center [615, 191] width 15 height 15
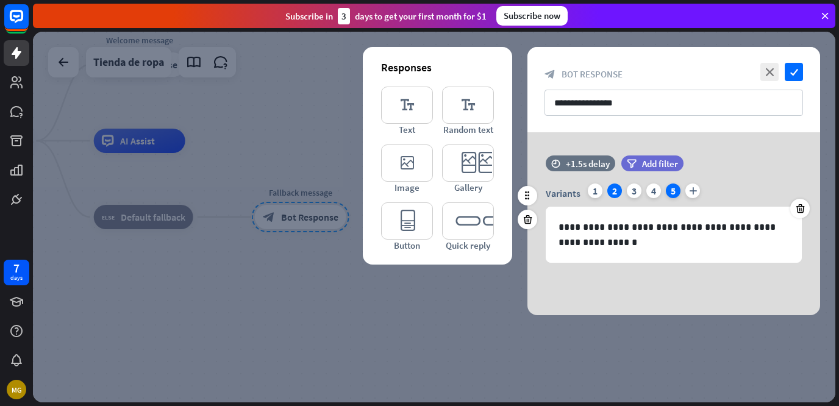
click at [671, 194] on div "5" at bounding box center [673, 191] width 15 height 15
click at [802, 209] on icon at bounding box center [801, 208] width 12 height 11
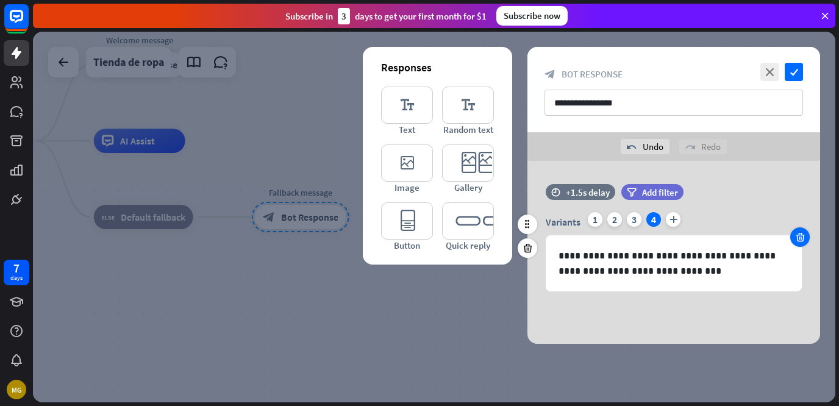
click at [804, 242] on icon at bounding box center [801, 237] width 12 height 11
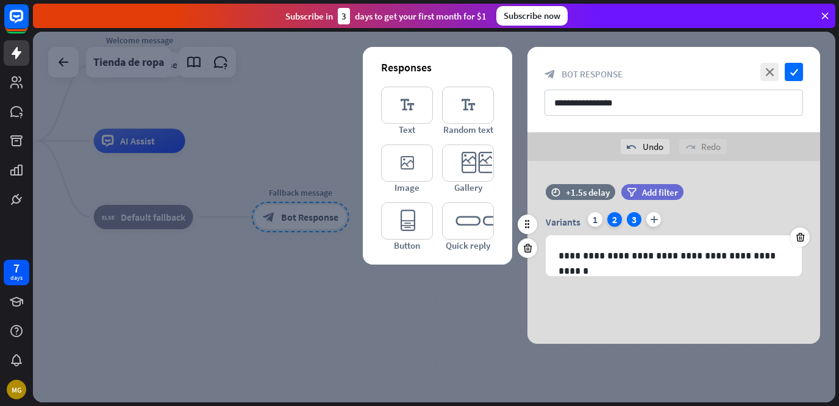
click at [617, 223] on div "2" at bounding box center [615, 219] width 15 height 15
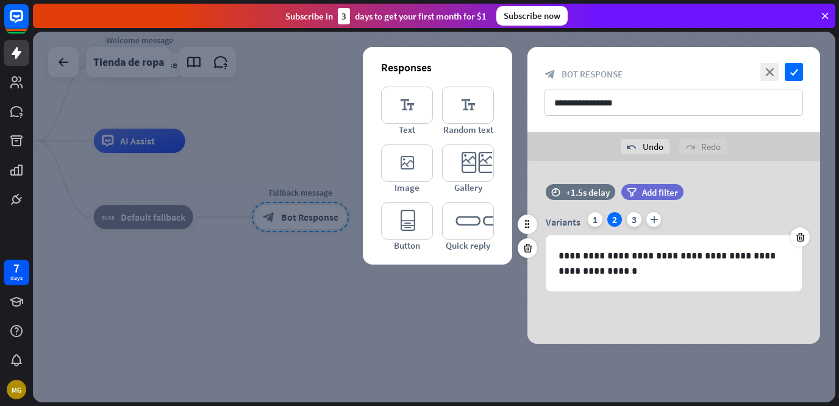
click at [587, 220] on div "Variants 1 2 3 plus" at bounding box center [674, 222] width 256 height 20
click at [592, 220] on div "1" at bounding box center [595, 219] width 15 height 15
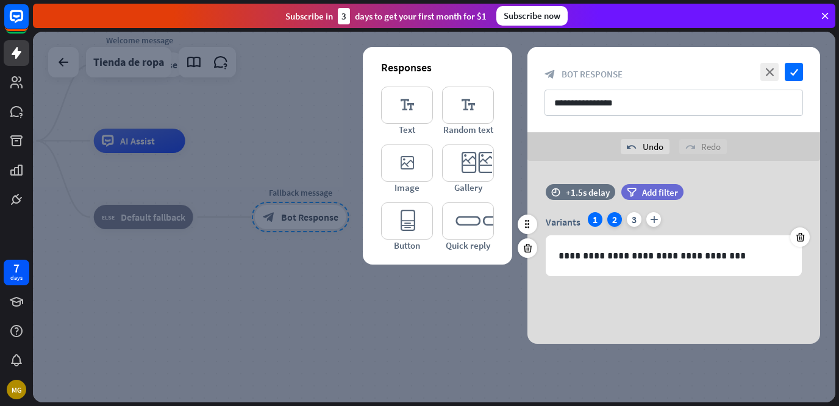
click at [616, 222] on div "2" at bounding box center [615, 219] width 15 height 15
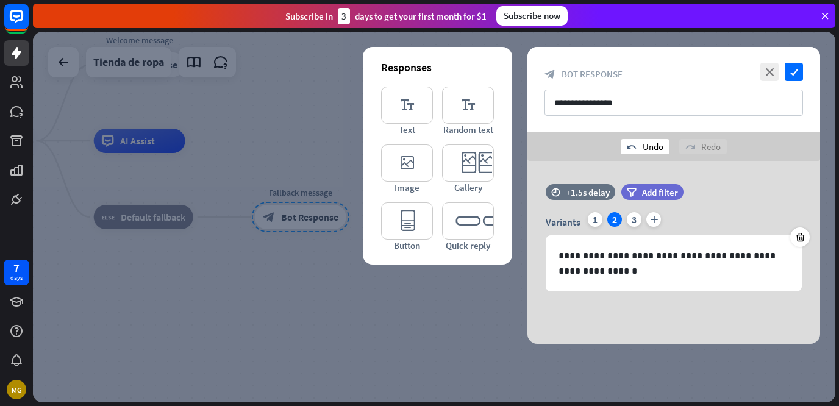
click at [649, 150] on div "undo Undo" at bounding box center [645, 146] width 49 height 15
click at [649, 149] on div "undo Undo" at bounding box center [645, 146] width 49 height 15
click at [652, 228] on div "Variants 1 2 3 4 5 plus" at bounding box center [674, 222] width 256 height 20
click at [652, 219] on div "4" at bounding box center [654, 219] width 15 height 15
click at [407, 305] on div at bounding box center [434, 217] width 803 height 371
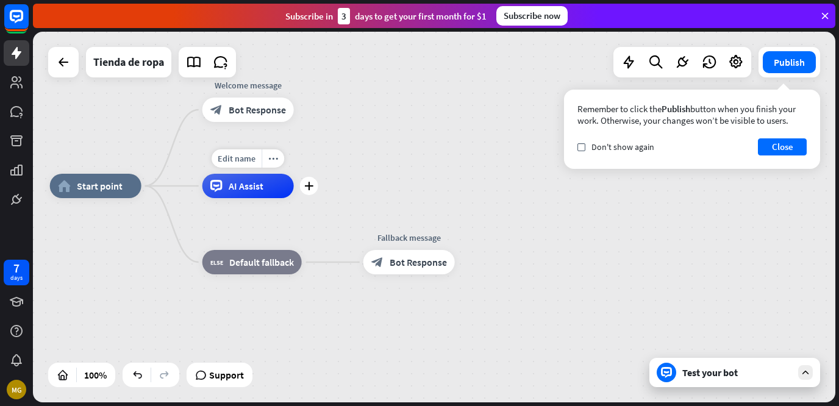
drag, startPoint x: 204, startPoint y: 161, endPoint x: 318, endPoint y: 215, distance: 125.5
click at [294, 198] on div "Edit name more_horiz plus AI Assist" at bounding box center [249, 186] width 92 height 24
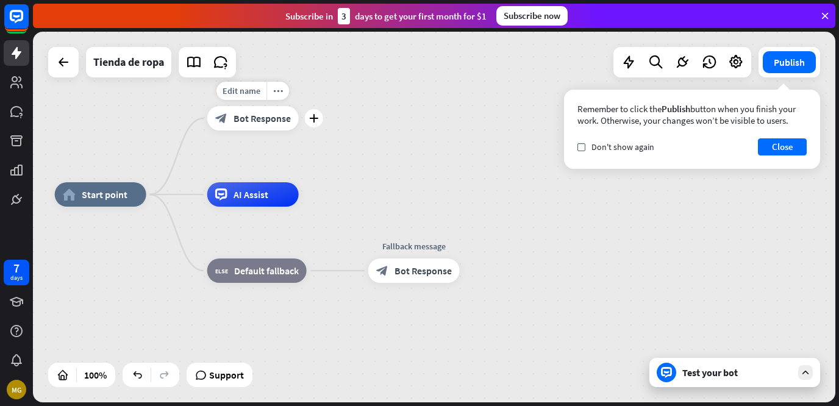
click at [235, 127] on div "block_bot_response Bot Response" at bounding box center [253, 118] width 92 height 24
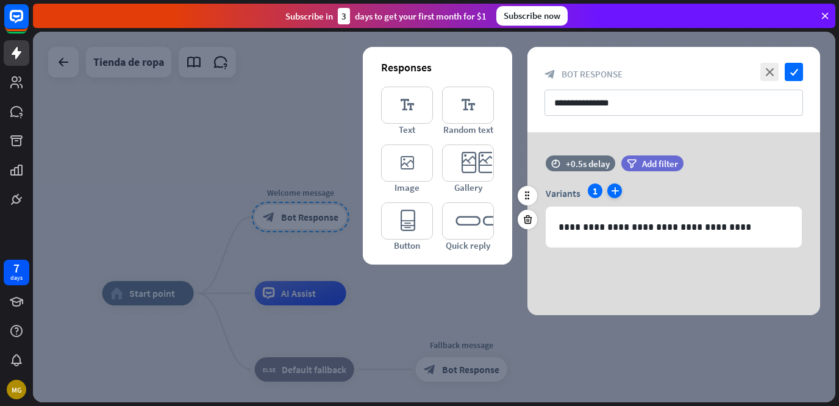
click at [616, 196] on icon "plus" at bounding box center [615, 191] width 15 height 15
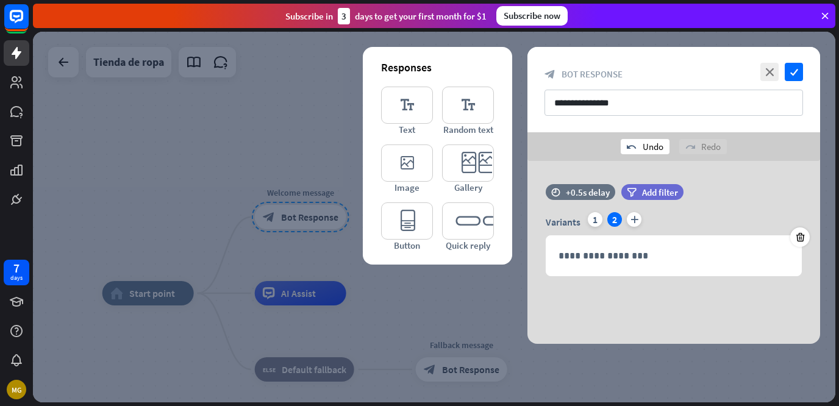
click at [647, 146] on div "undo Undo" at bounding box center [645, 146] width 49 height 15
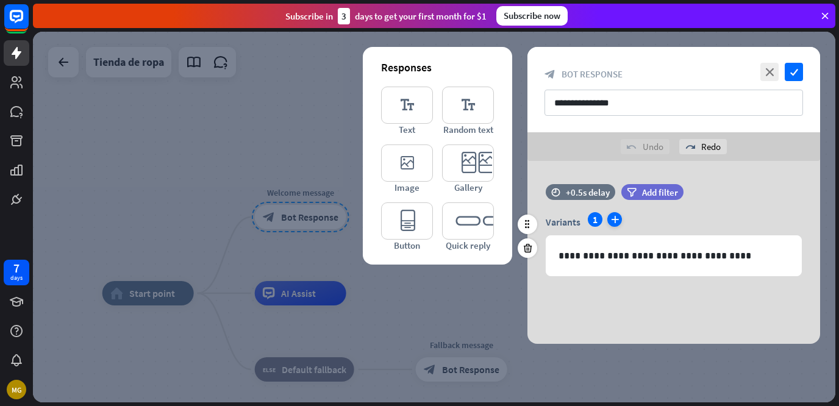
click at [614, 218] on icon "plus" at bounding box center [615, 219] width 15 height 15
click at [634, 219] on icon "plus" at bounding box center [634, 219] width 15 height 15
click at [616, 224] on div "2" at bounding box center [615, 219] width 15 height 15
click at [589, 217] on div "1" at bounding box center [595, 219] width 15 height 15
click at [617, 221] on div "2" at bounding box center [615, 219] width 15 height 15
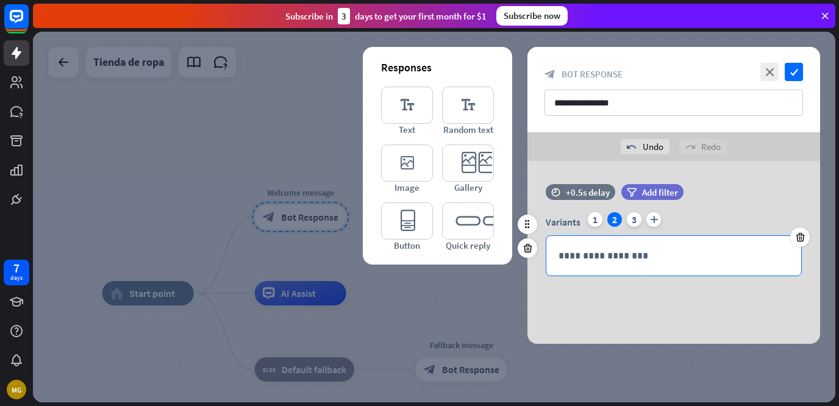
click at [620, 253] on p "**********" at bounding box center [674, 255] width 231 height 15
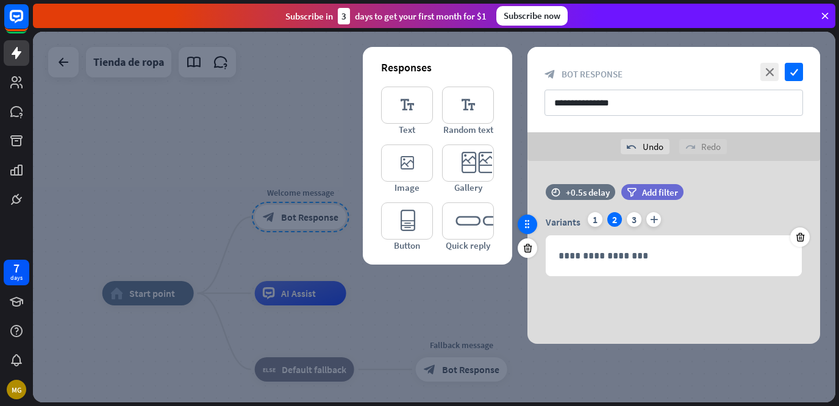
click at [531, 222] on icon at bounding box center [527, 224] width 11 height 11
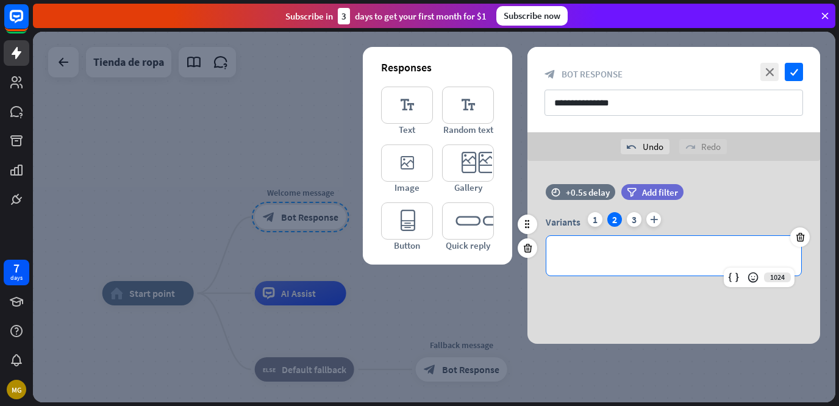
click at [644, 260] on p "**********" at bounding box center [674, 255] width 231 height 15
click at [579, 255] on p "*******" at bounding box center [674, 255] width 231 height 15
click at [588, 254] on p "******" at bounding box center [674, 255] width 231 height 15
click at [632, 219] on div "3" at bounding box center [634, 219] width 15 height 15
click at [632, 250] on p "**********" at bounding box center [674, 255] width 231 height 15
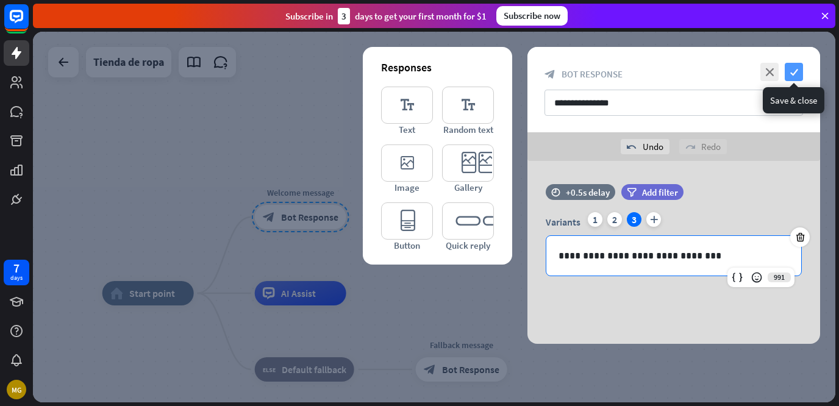
click at [795, 72] on icon "check" at bounding box center [794, 72] width 18 height 18
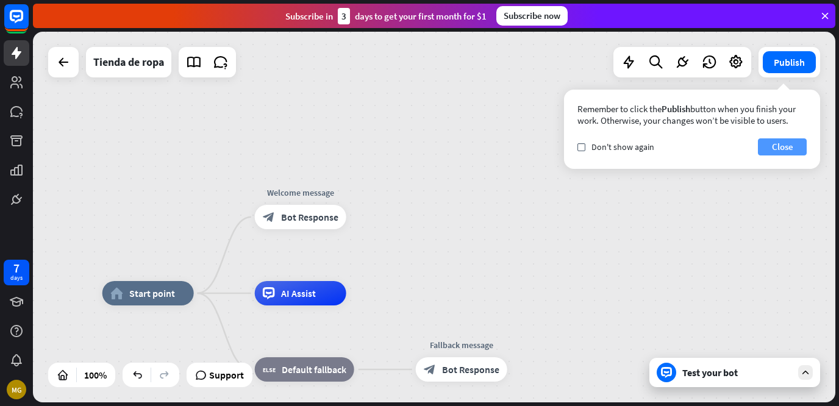
click at [782, 147] on button "Close" at bounding box center [782, 146] width 49 height 17
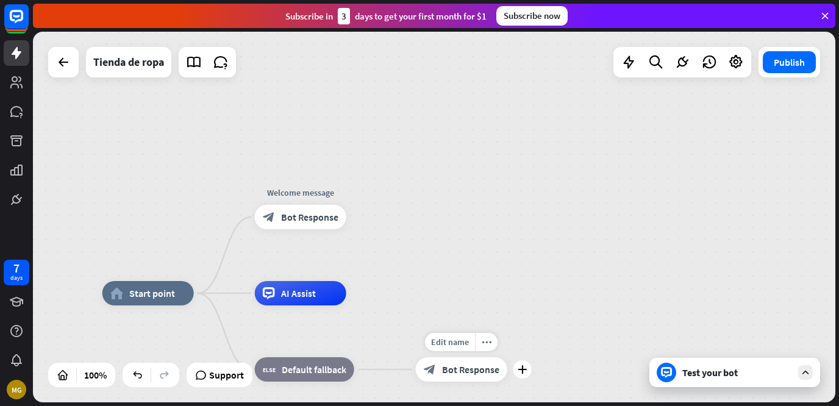
click at [471, 376] on div "block_bot_response Bot Response" at bounding box center [462, 369] width 92 height 24
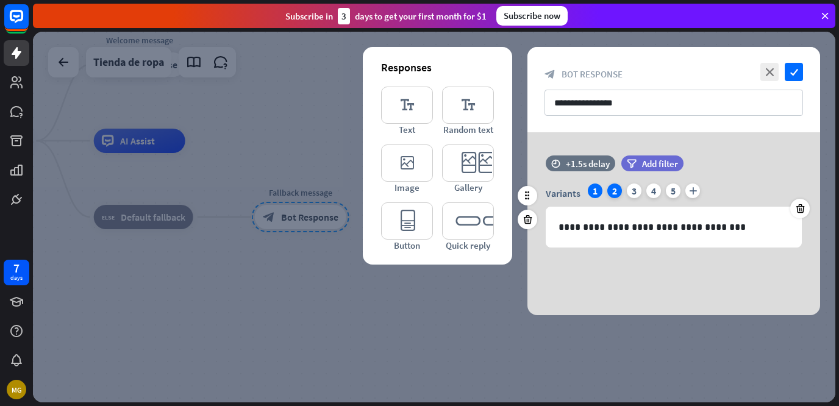
click at [616, 196] on div "2" at bounding box center [615, 191] width 15 height 15
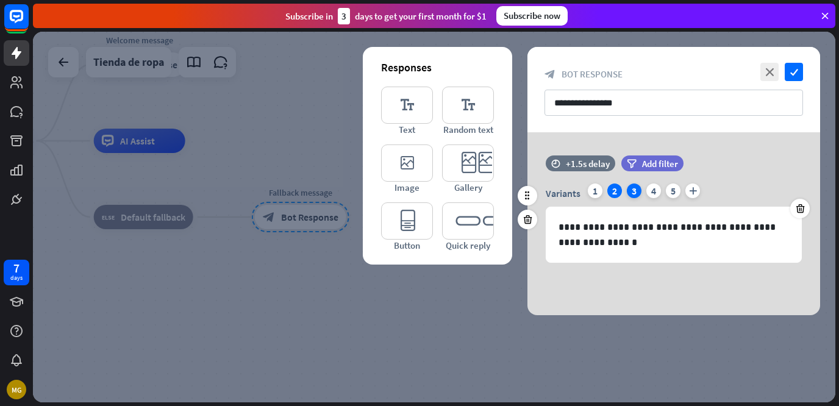
click at [637, 193] on div "3" at bounding box center [634, 191] width 15 height 15
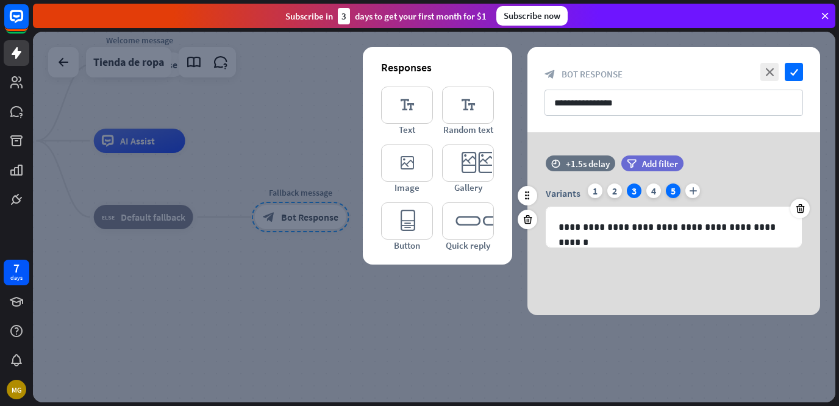
click at [668, 190] on div "5" at bounding box center [673, 191] width 15 height 15
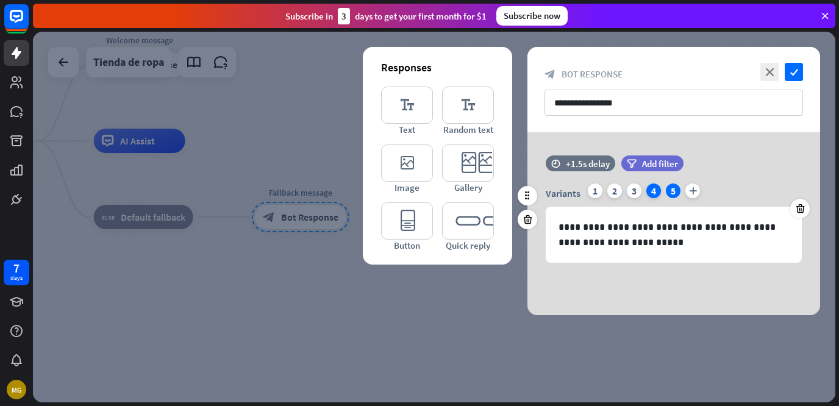
click at [648, 192] on div "4" at bounding box center [654, 191] width 15 height 15
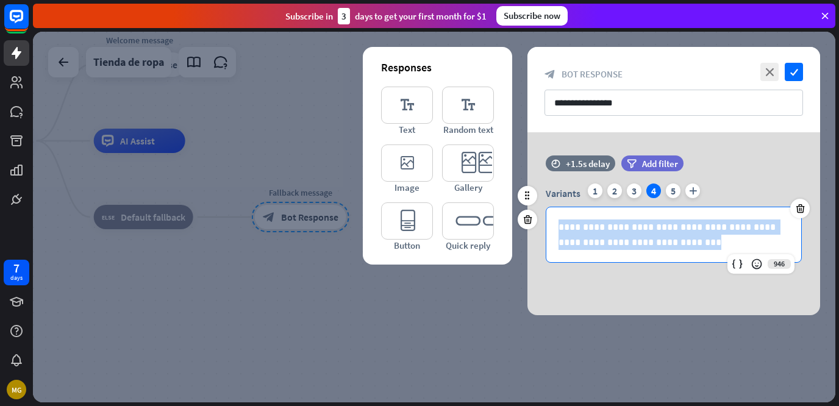
drag, startPoint x: 558, startPoint y: 224, endPoint x: 668, endPoint y: 252, distance: 113.8
click at [668, 252] on div "**********" at bounding box center [674, 234] width 255 height 55
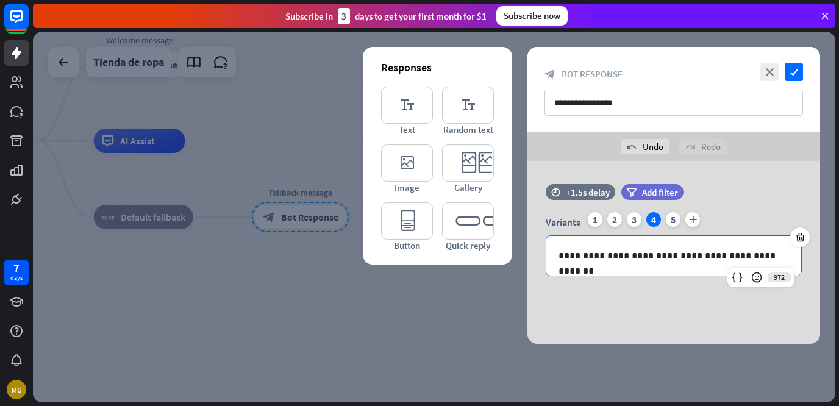
click at [702, 298] on div "**********" at bounding box center [674, 252] width 293 height 183
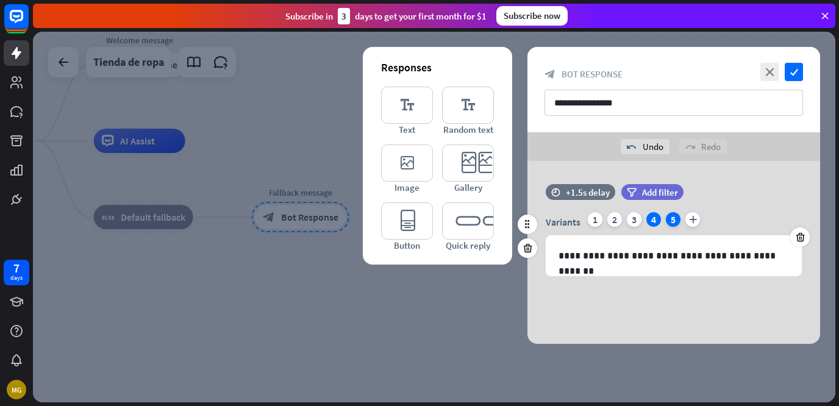
click at [673, 217] on div "5" at bounding box center [673, 219] width 15 height 15
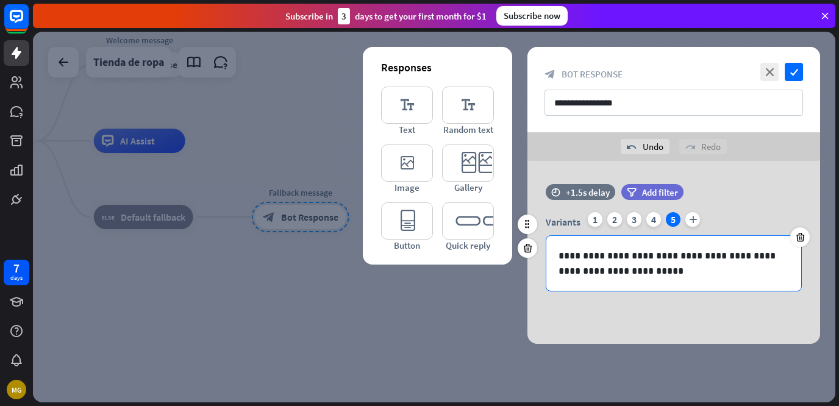
drag, startPoint x: 800, startPoint y: 235, endPoint x: 786, endPoint y: 236, distance: 14.1
click at [801, 236] on icon at bounding box center [801, 237] width 12 height 11
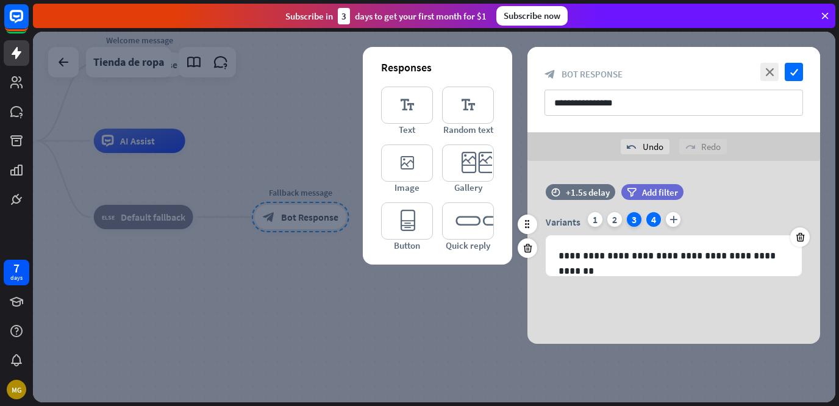
click at [630, 218] on div "3" at bounding box center [634, 219] width 15 height 15
click at [620, 218] on div "2" at bounding box center [615, 219] width 15 height 15
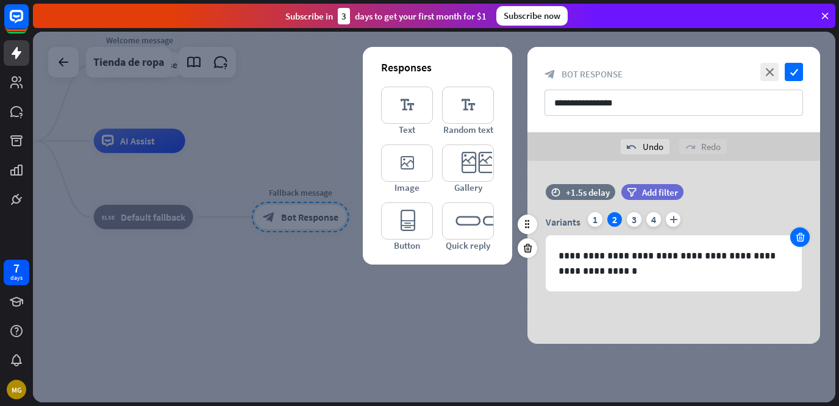
click at [799, 239] on icon at bounding box center [801, 237] width 12 height 11
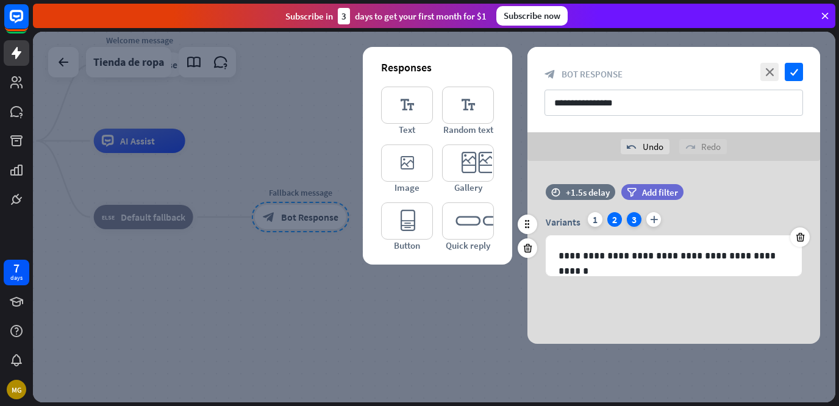
click at [627, 218] on div "3" at bounding box center [634, 219] width 15 height 15
click at [617, 218] on div "2" at bounding box center [615, 219] width 15 height 15
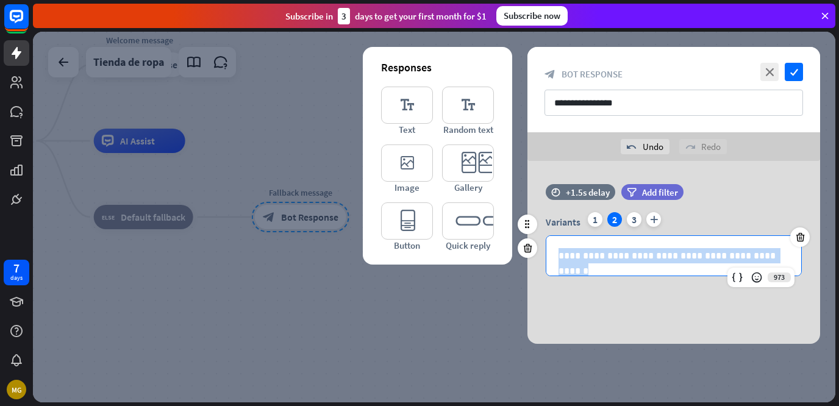
drag, startPoint x: 771, startPoint y: 262, endPoint x: 539, endPoint y: 260, distance: 231.8
click at [539, 260] on div "**********" at bounding box center [674, 244] width 293 height 64
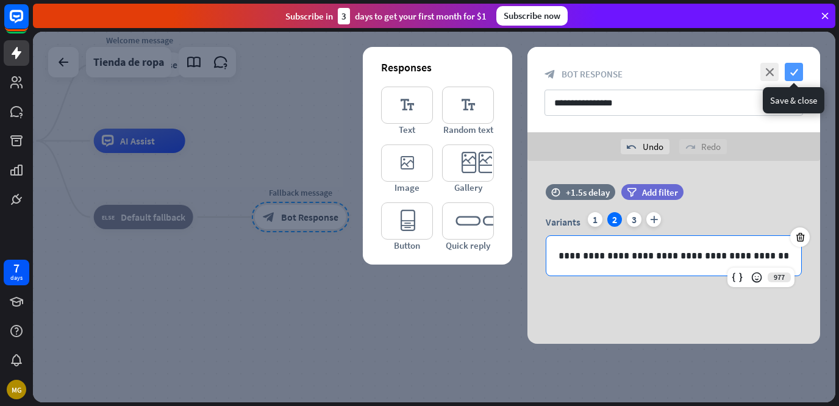
click at [795, 68] on icon "check" at bounding box center [794, 72] width 18 height 18
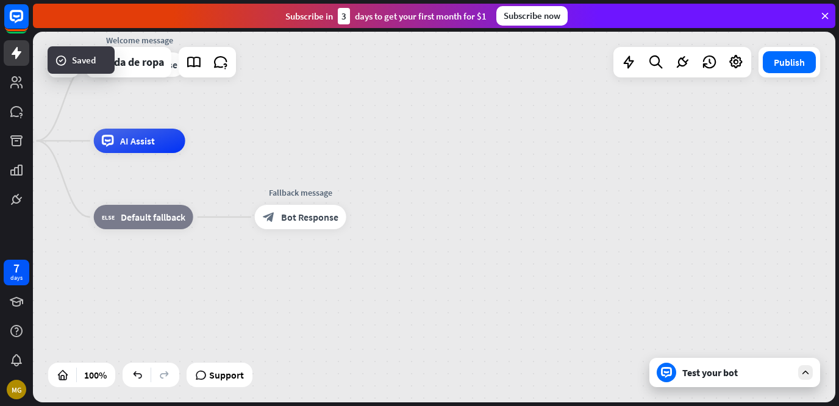
click at [806, 372] on icon at bounding box center [805, 372] width 11 height 11
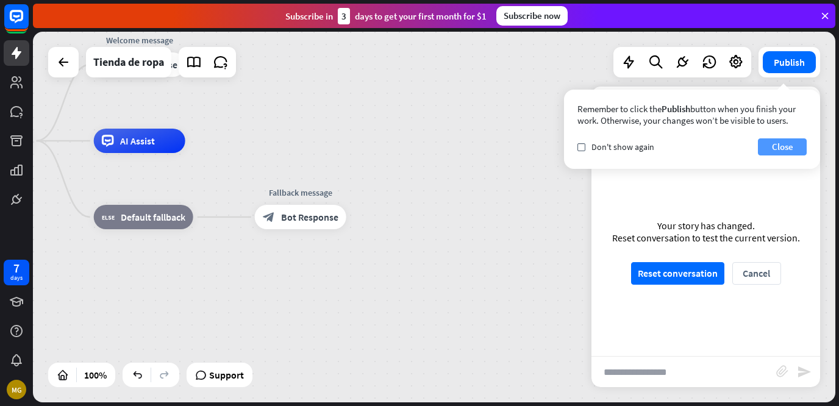
click at [800, 146] on button "Close" at bounding box center [782, 146] width 49 height 17
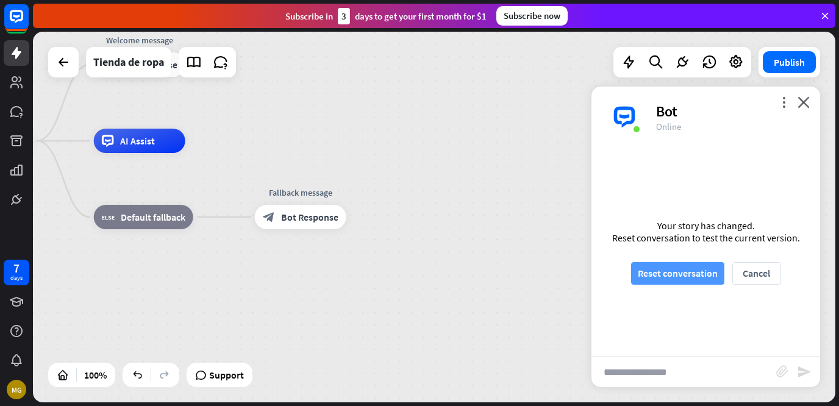
click at [672, 273] on button "Reset conversation" at bounding box center [677, 273] width 93 height 23
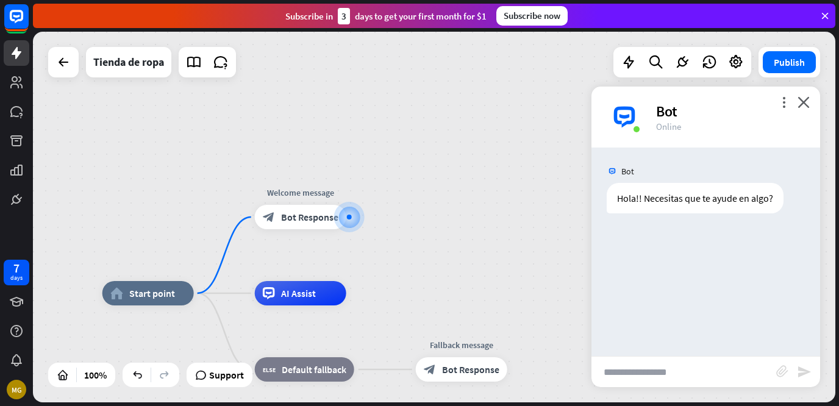
click at [689, 373] on input "text" at bounding box center [684, 372] width 185 height 31
type input "**********"
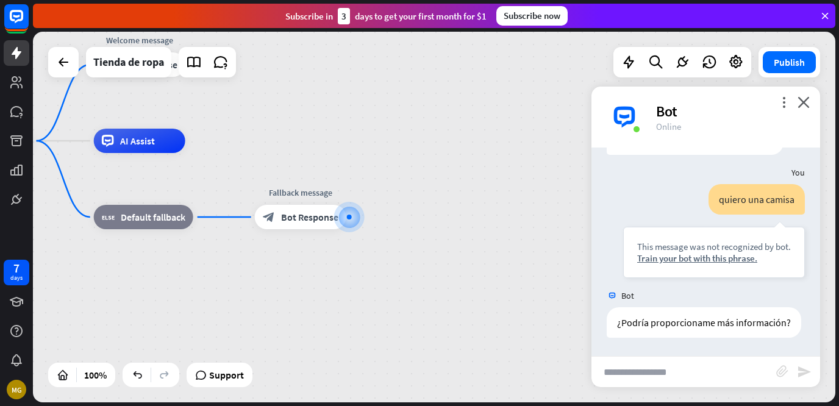
scroll to position [71, 0]
click at [799, 104] on icon "close" at bounding box center [804, 102] width 12 height 12
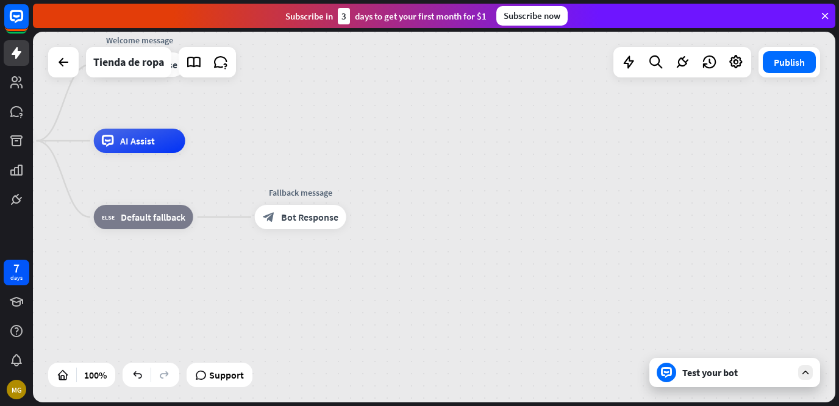
click at [791, 376] on div "Test your bot" at bounding box center [738, 373] width 110 height 12
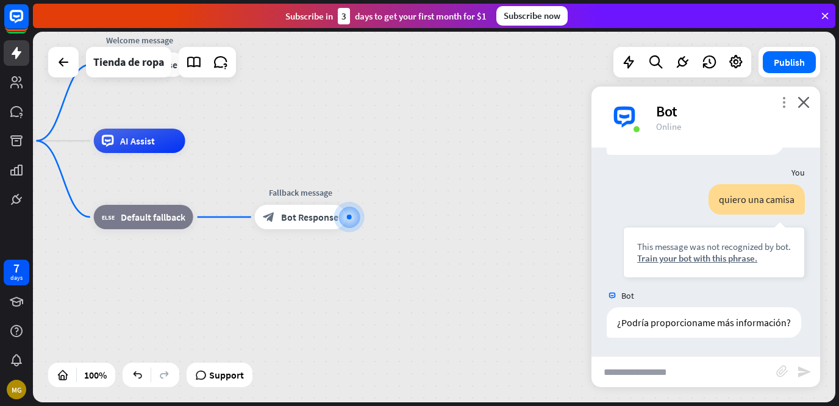
click at [783, 102] on icon "more_vert" at bounding box center [784, 102] width 12 height 12
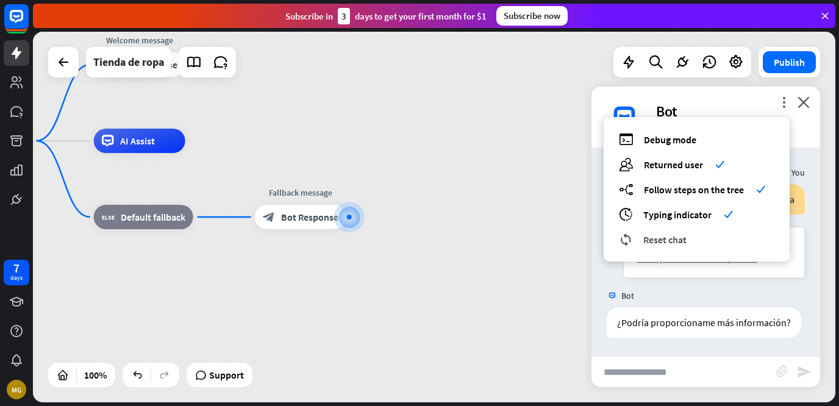
click at [684, 238] on span "Reset chat" at bounding box center [665, 240] width 43 height 12
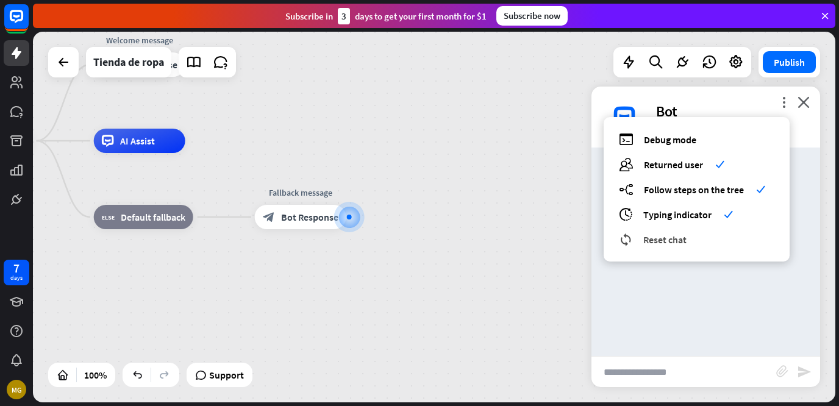
scroll to position [0, 0]
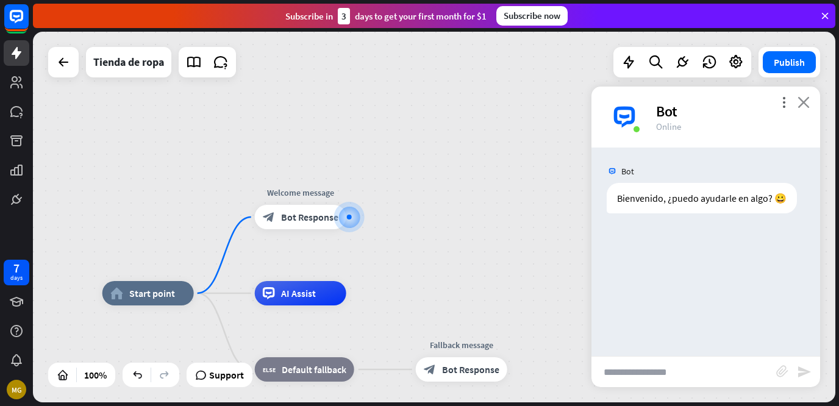
click at [806, 102] on icon "close" at bounding box center [804, 102] width 12 height 12
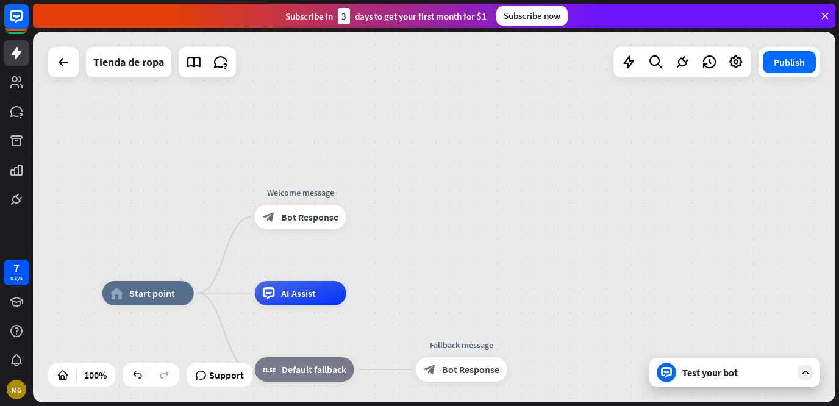
drag, startPoint x: 802, startPoint y: 369, endPoint x: 826, endPoint y: 122, distance: 248.2
click at [826, 122] on div "home_2 Start point Welcome message block_bot_response Bot Response AI Assist bl…" at bounding box center [434, 217] width 803 height 371
click at [805, 379] on div at bounding box center [806, 372] width 15 height 15
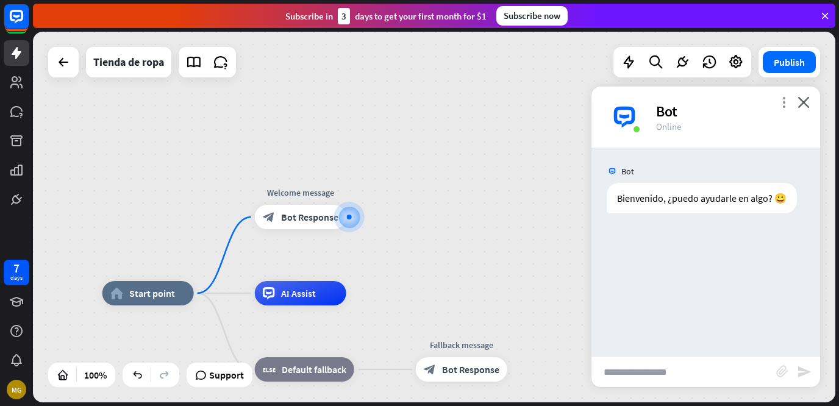
click at [780, 102] on icon "more_vert" at bounding box center [784, 102] width 12 height 12
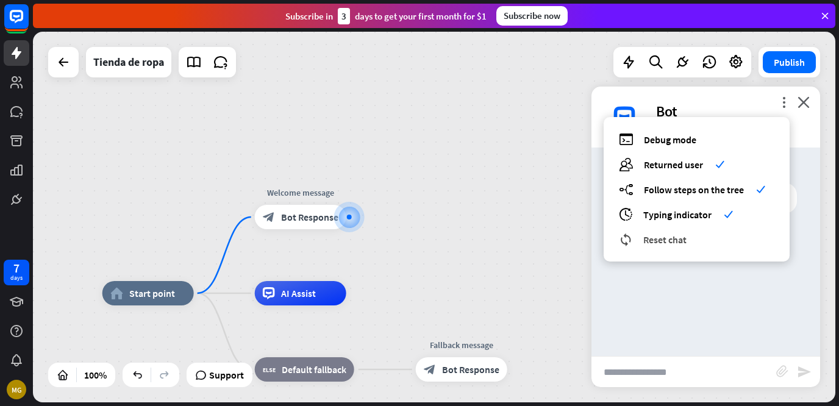
click at [703, 241] on div "reset_chat Reset chat" at bounding box center [697, 239] width 156 height 14
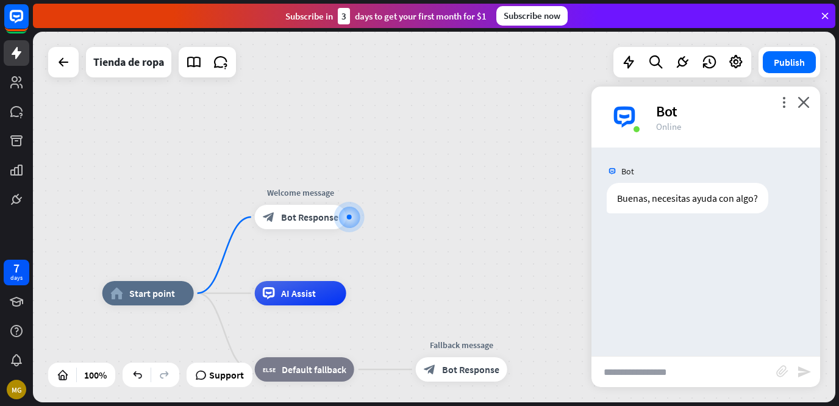
click at [659, 377] on input "text" at bounding box center [684, 372] width 185 height 31
type input "***"
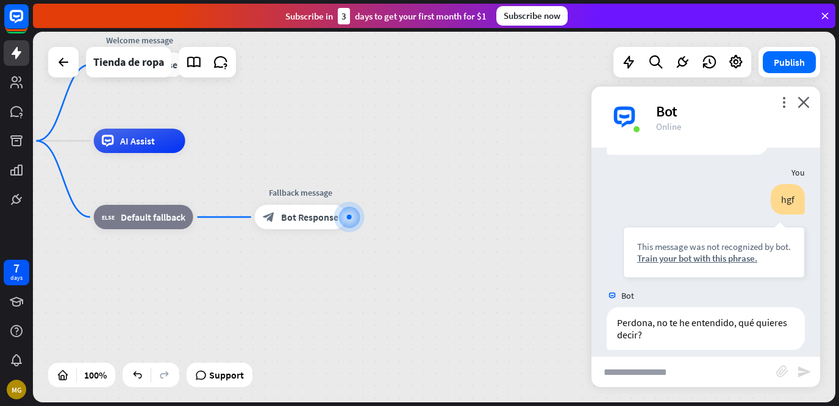
scroll to position [71, 0]
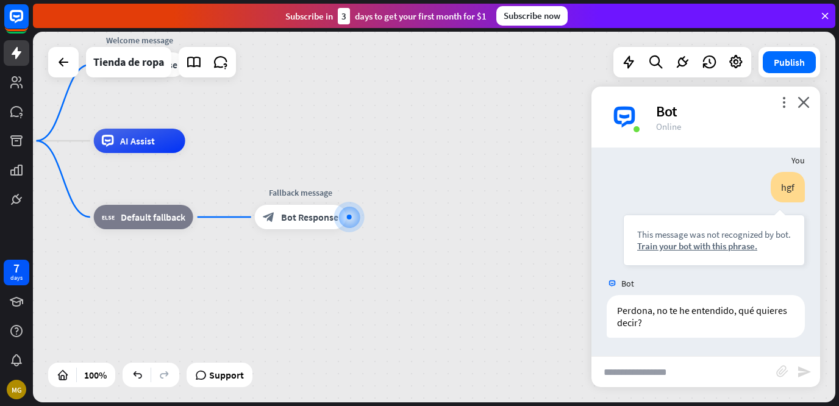
click at [808, 109] on div "more_vert close Bot Online" at bounding box center [706, 117] width 229 height 61
click at [806, 102] on icon "close" at bounding box center [804, 102] width 12 height 12
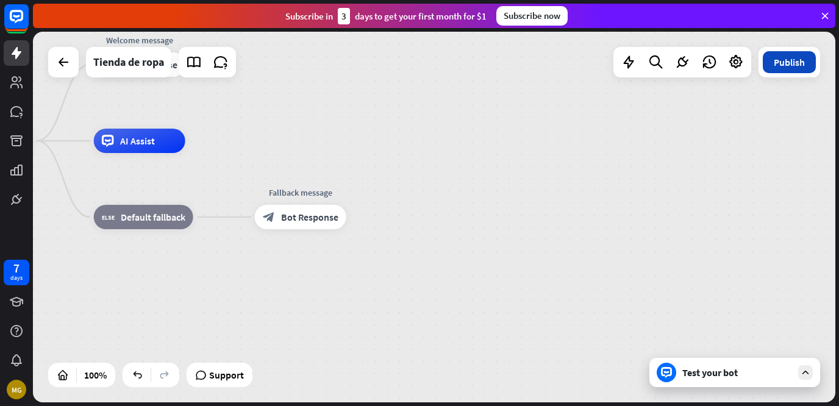
click at [787, 63] on button "Publish" at bounding box center [789, 62] width 53 height 22
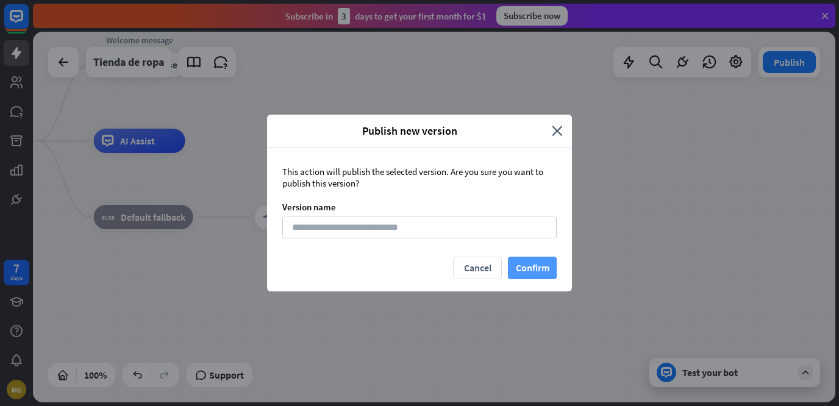
click at [522, 267] on button "Confirm" at bounding box center [532, 268] width 49 height 23
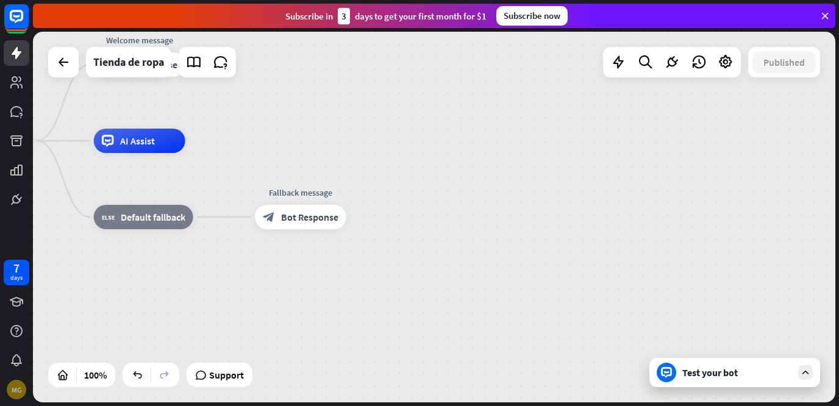
click at [18, 391] on div "MG" at bounding box center [17, 390] width 20 height 20
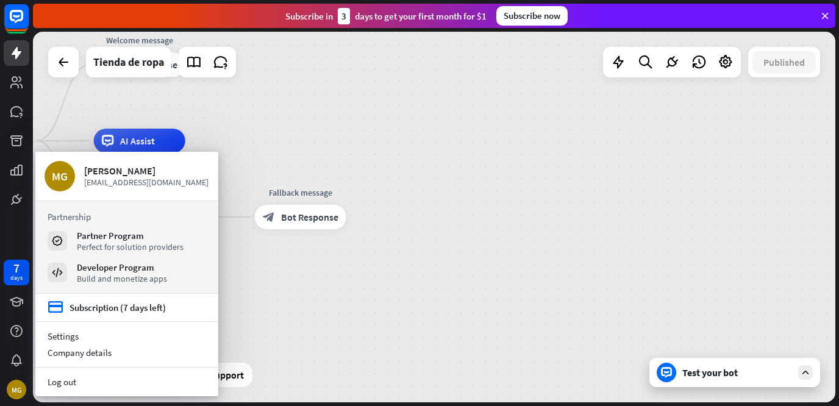
click at [279, 260] on div "home_2 Start point Welcome message block_bot_response Bot Response AI Assist bl…" at bounding box center [342, 326] width 803 height 371
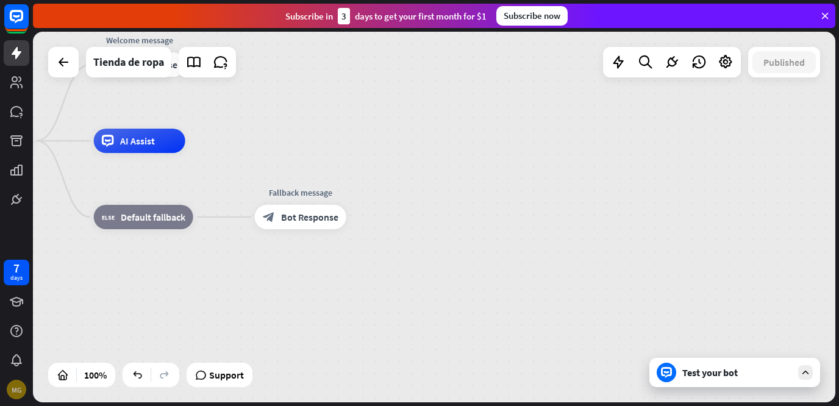
click at [15, 392] on div "MG" at bounding box center [17, 390] width 20 height 20
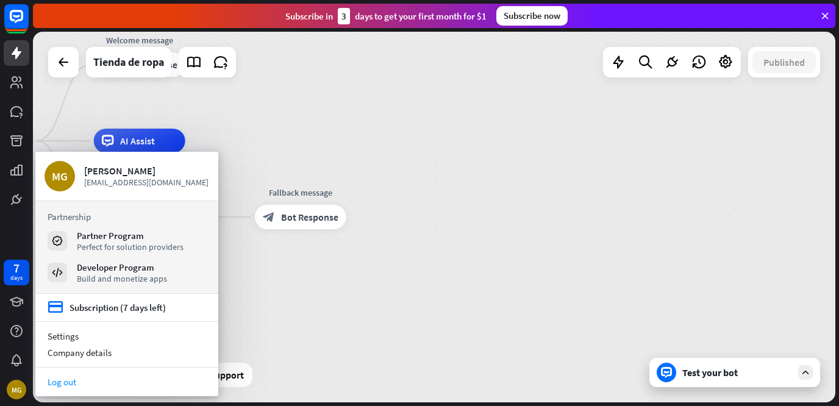
click at [88, 386] on link "Log out" at bounding box center [126, 382] width 183 height 16
